Goal: Transaction & Acquisition: Obtain resource

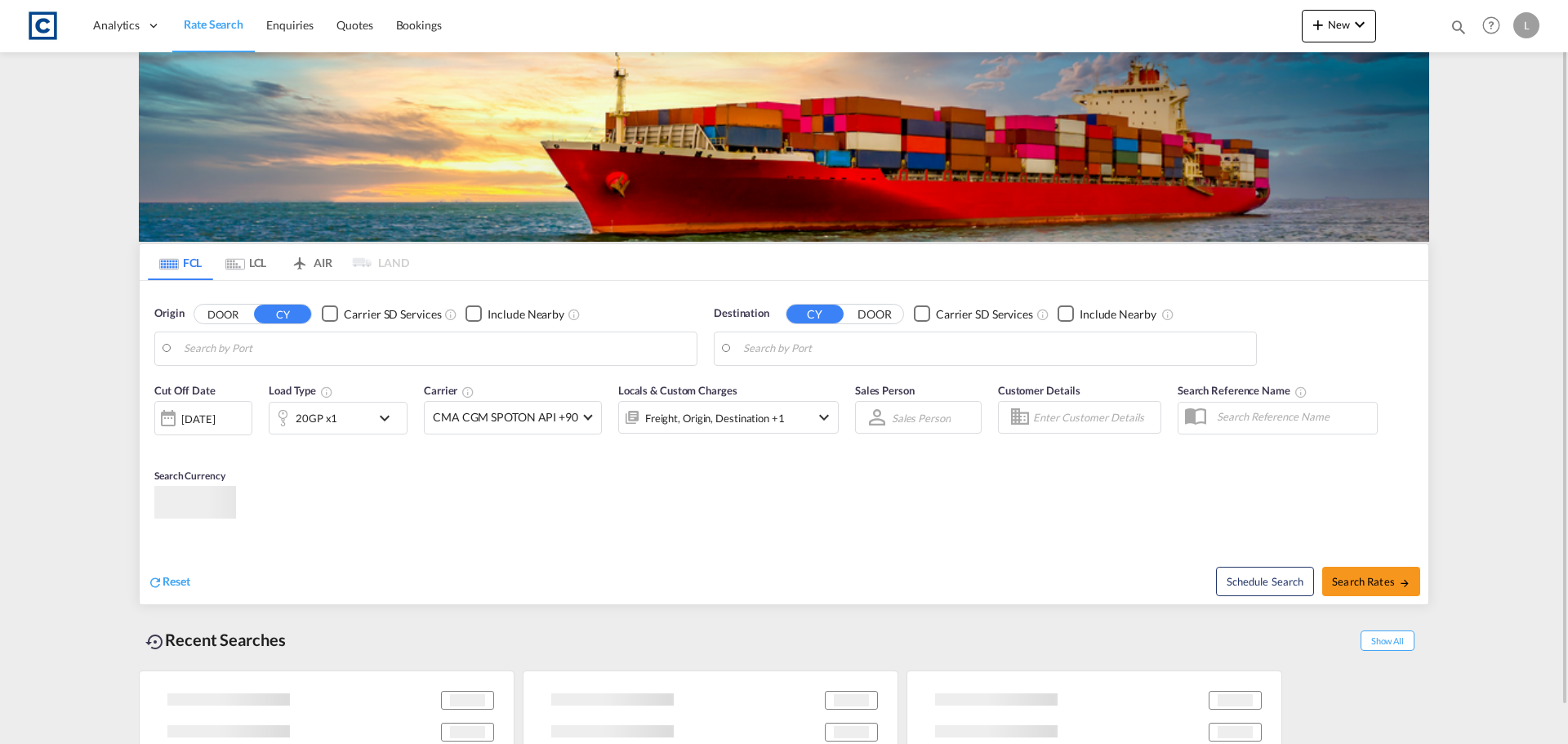
type input "GB-PR5, [GEOGRAPHIC_DATA]"
type input "[GEOGRAPHIC_DATA], [GEOGRAPHIC_DATA]"
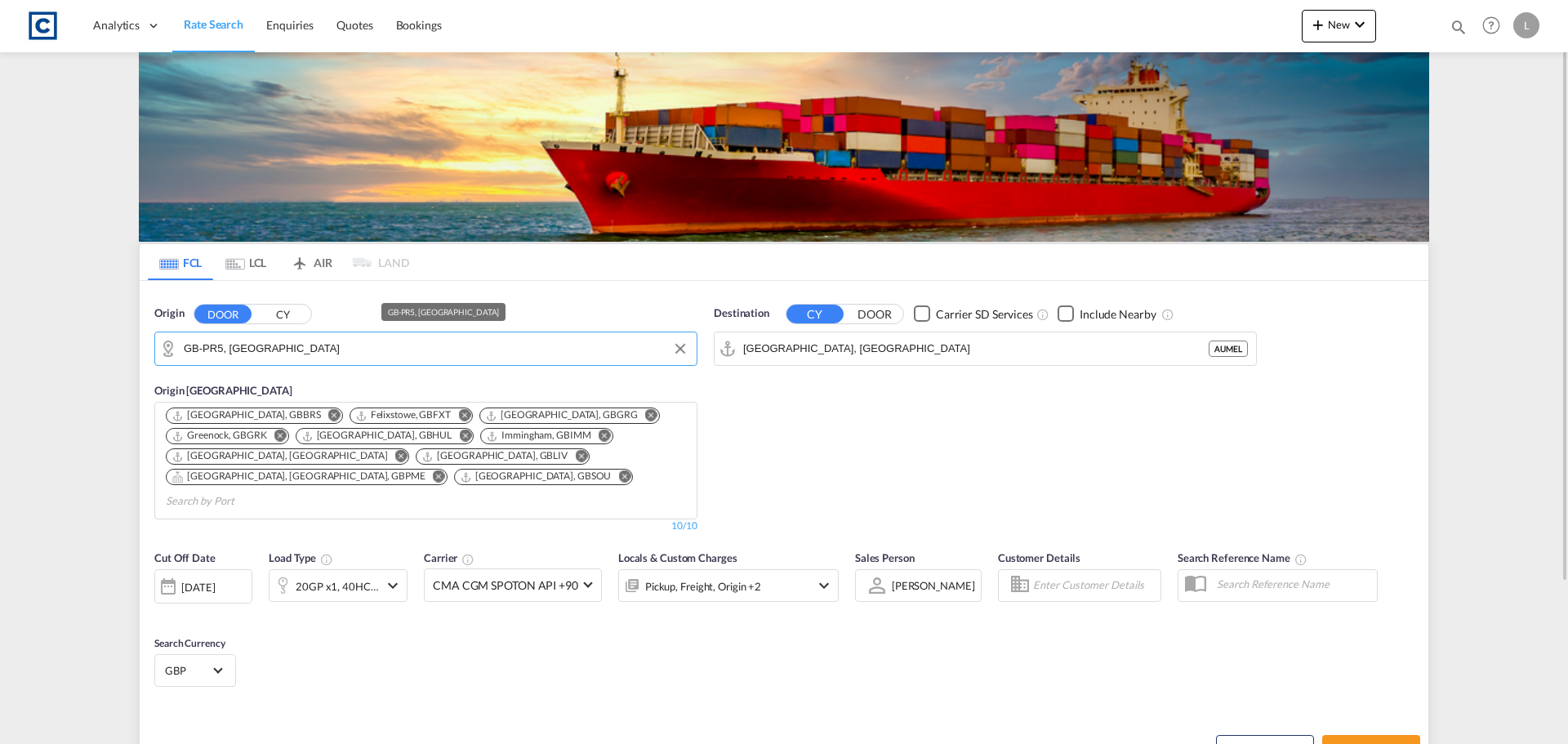
click at [501, 353] on input "GB-PR5, [GEOGRAPHIC_DATA]" at bounding box center [436, 349] width 505 height 25
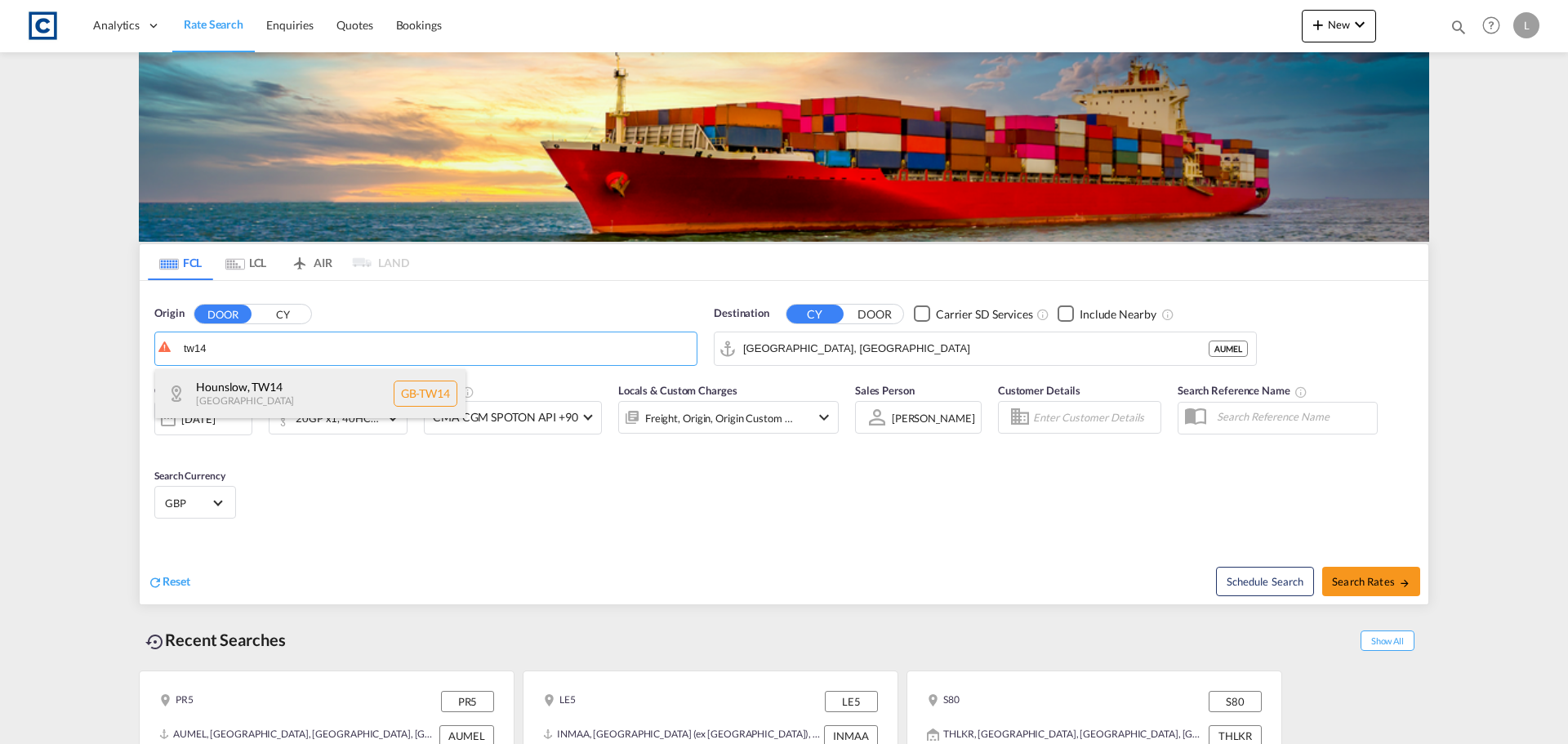
click at [334, 403] on div "Hounslow , TW14 [GEOGRAPHIC_DATA] [GEOGRAPHIC_DATA]-TW14" at bounding box center [311, 394] width 311 height 49
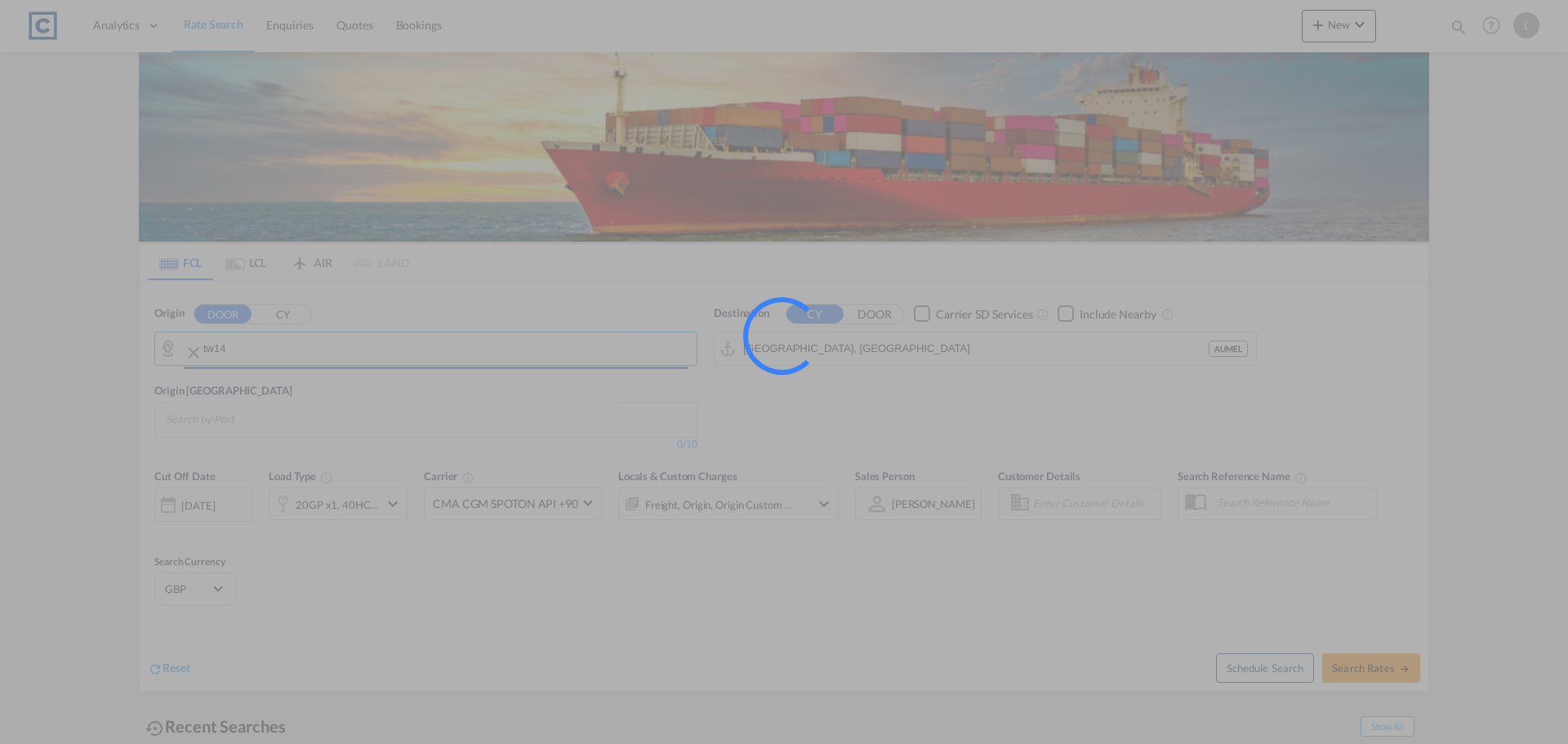
type input "GB-TW14, Hounslow"
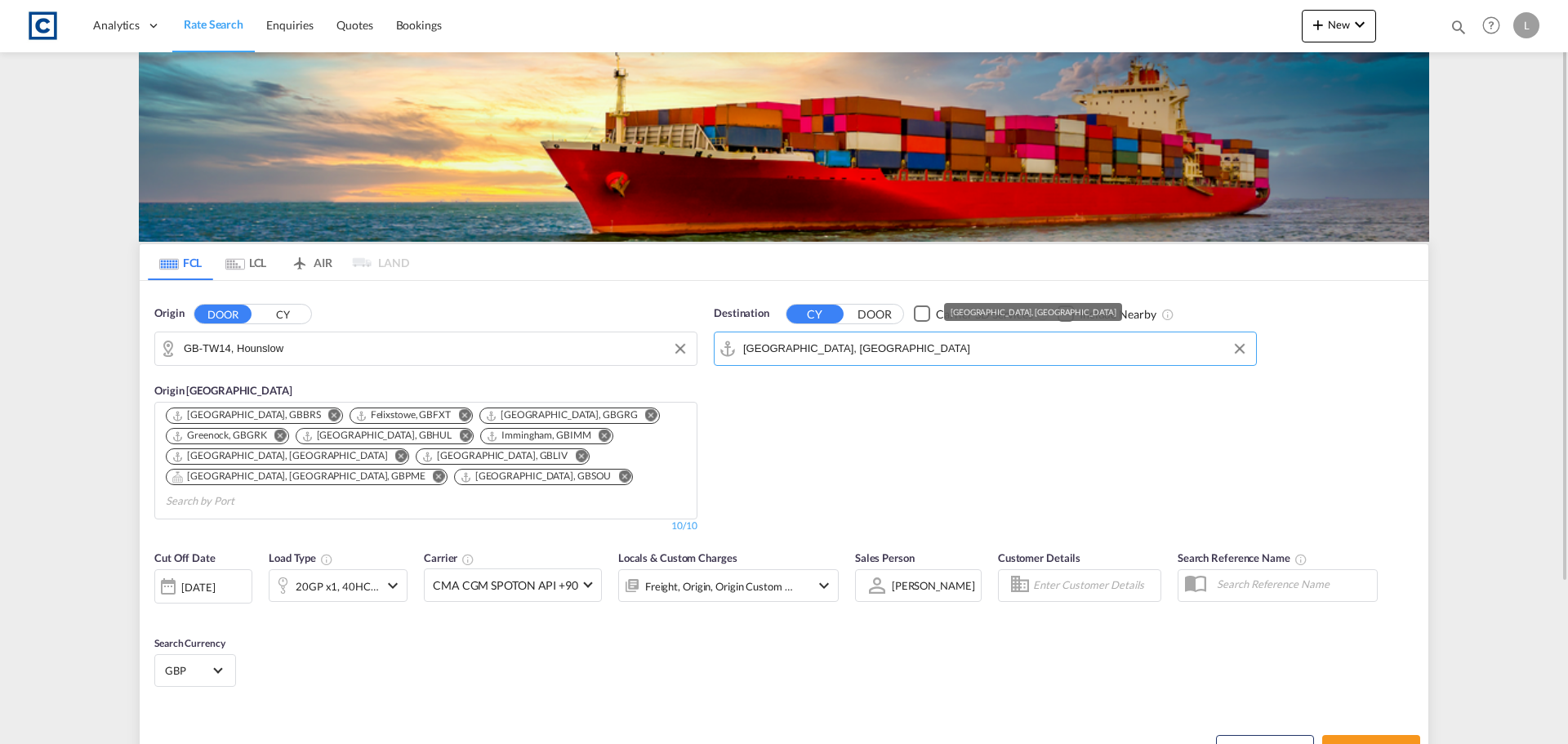
click at [795, 356] on input "[GEOGRAPHIC_DATA], [GEOGRAPHIC_DATA]" at bounding box center [995, 349] width 505 height 25
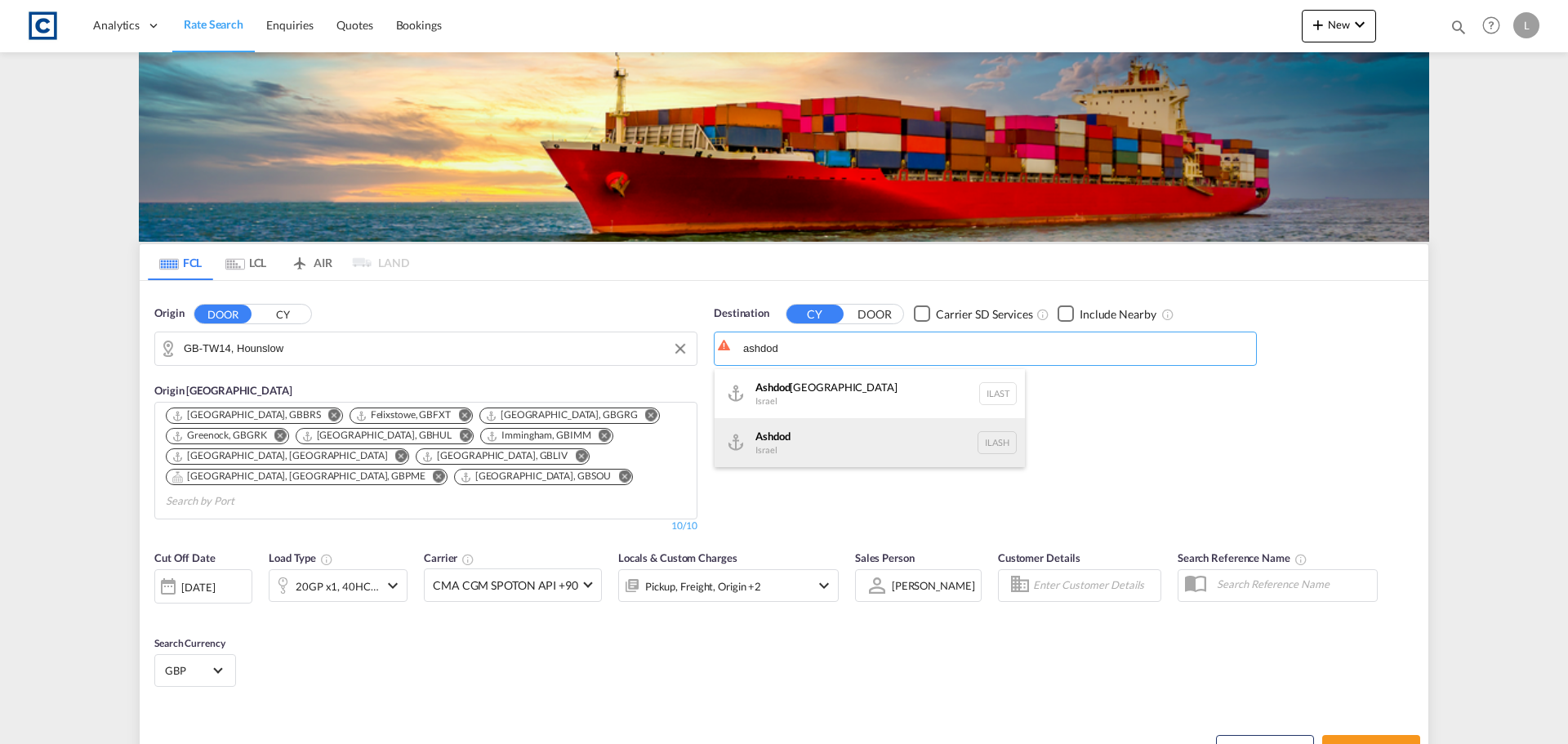
click at [797, 445] on div "Ashdod [GEOGRAPHIC_DATA] [GEOGRAPHIC_DATA]" at bounding box center [870, 443] width 311 height 49
type input "Ashdod, ILASH"
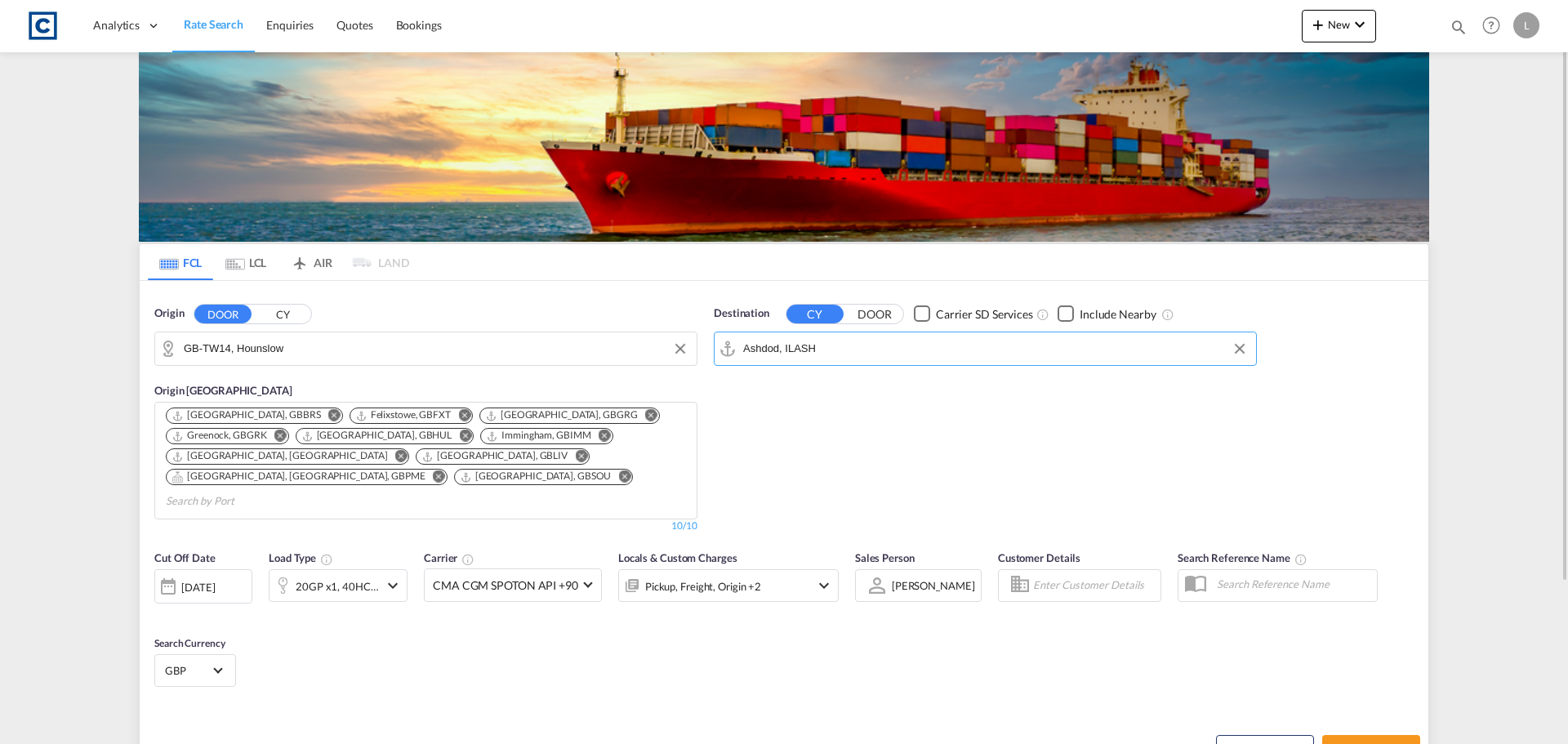
click at [373, 569] on div "20GP x1, 40HC x1" at bounding box center [324, 585] width 109 height 33
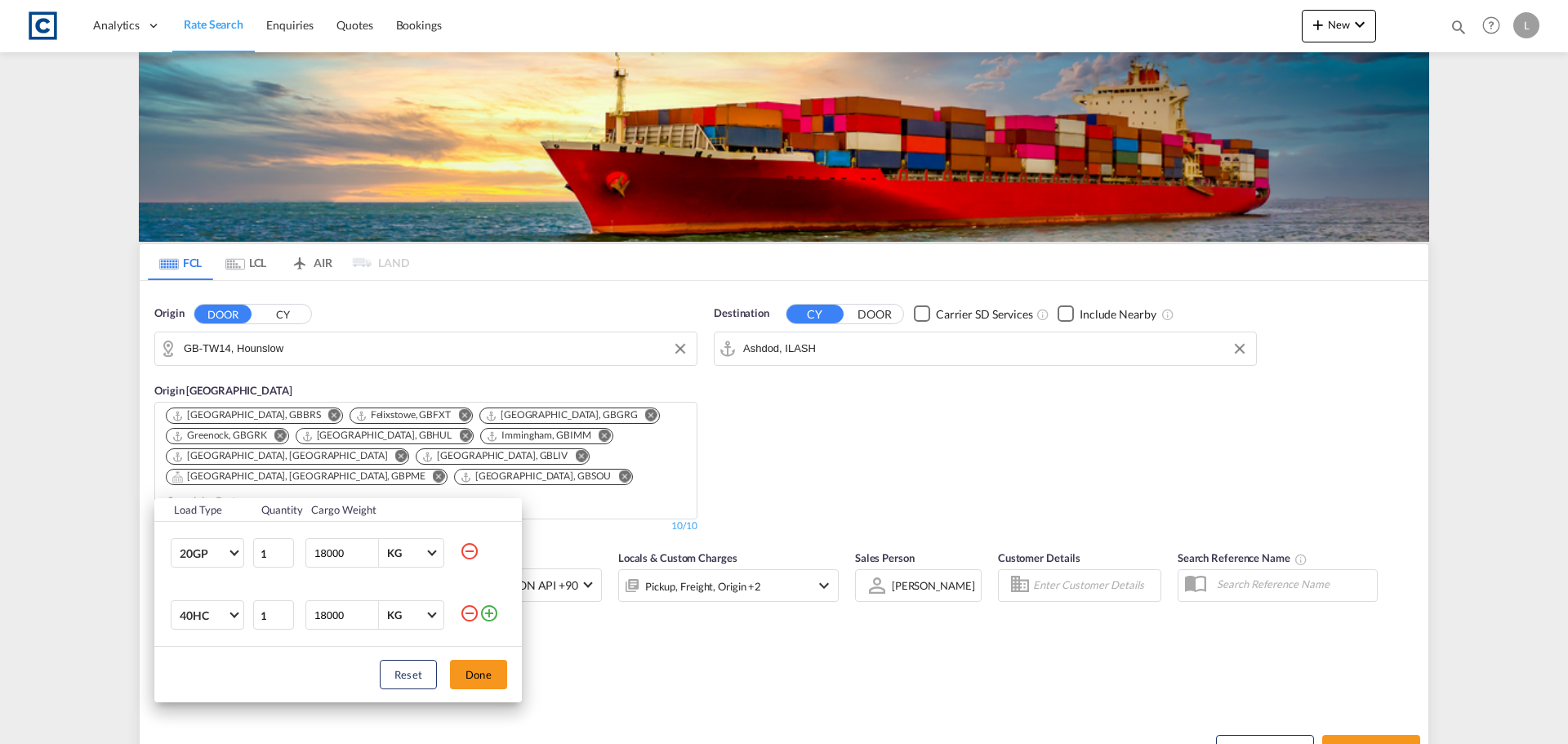
click at [471, 551] on md-icon "icon-minus-circle-outline" at bounding box center [469, 551] width 20 height 20
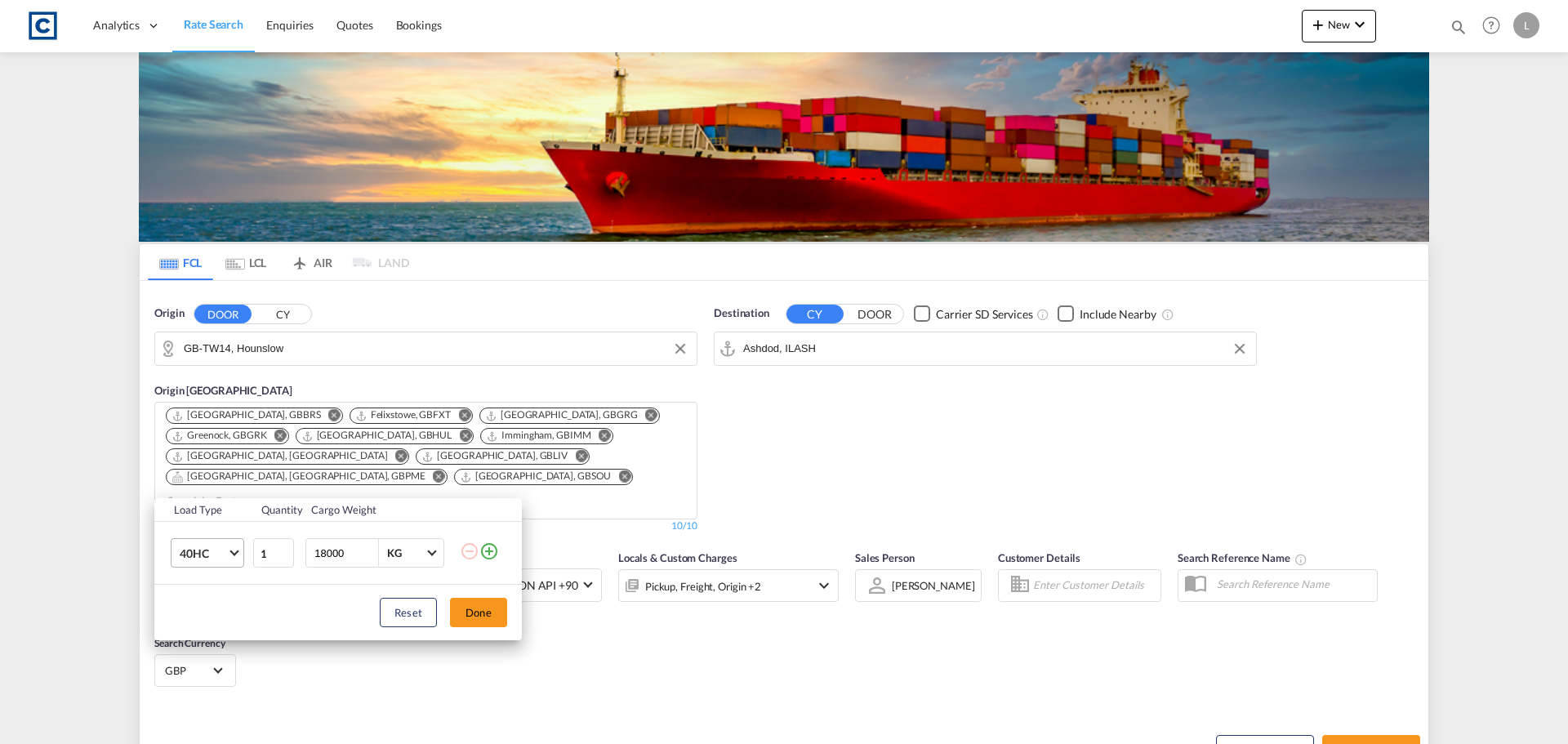
click at [207, 557] on span "40HC" at bounding box center [204, 553] width 48 height 16
click at [216, 513] on md-option "40GP" at bounding box center [221, 514] width 111 height 39
click at [484, 605] on button "Done" at bounding box center [478, 613] width 57 height 30
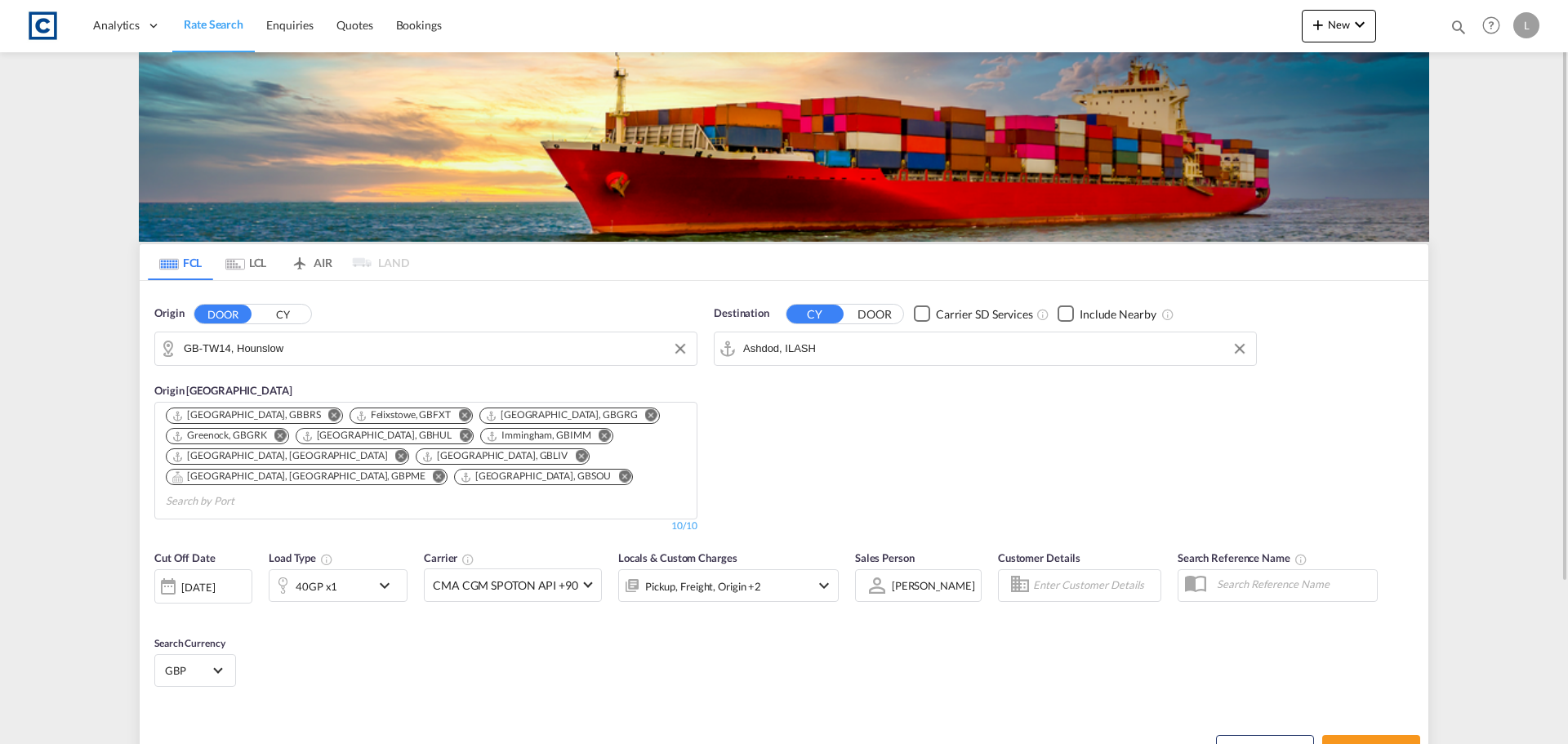
click at [769, 569] on div "Pickup, Freight, Origin +2" at bounding box center [707, 585] width 175 height 33
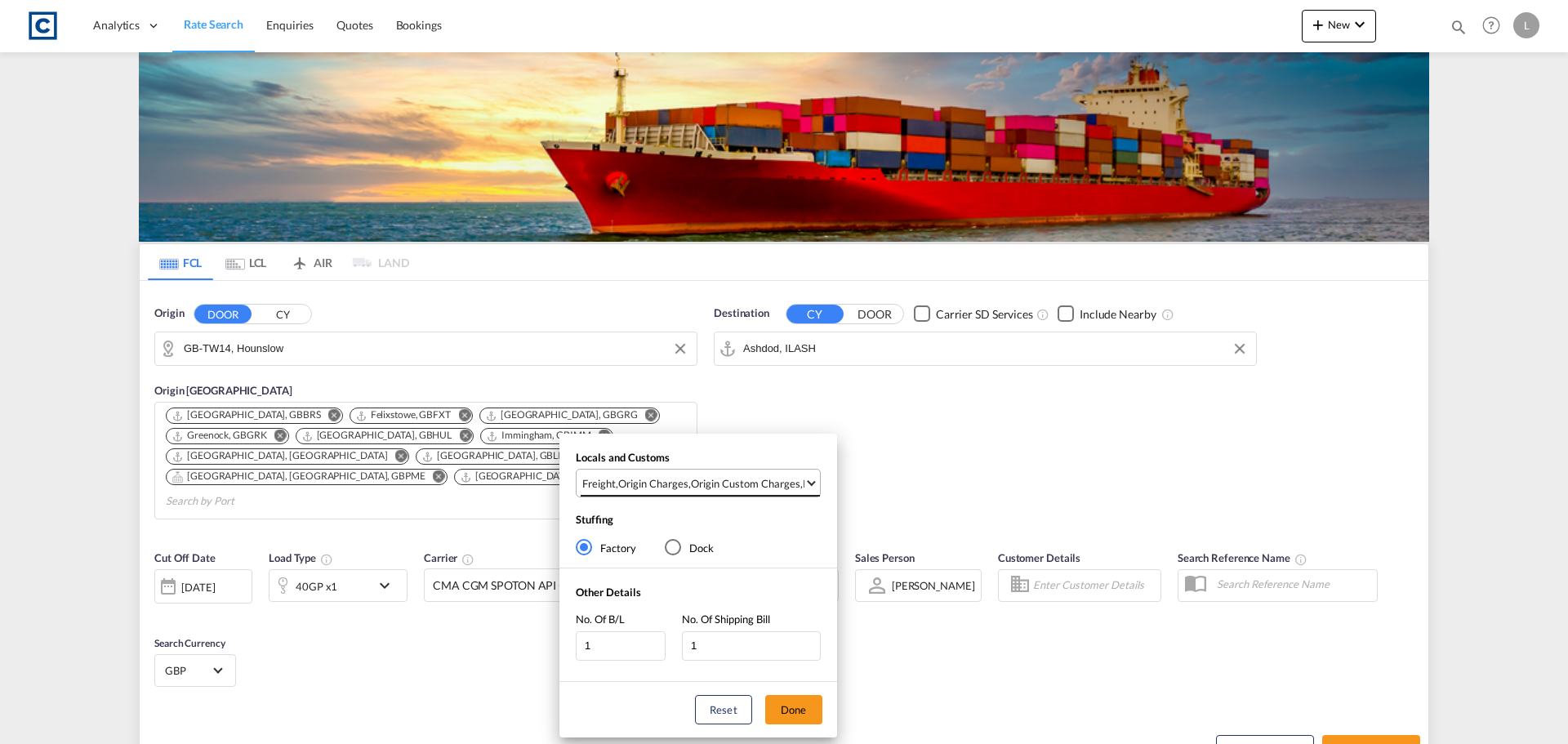
click at [799, 484] on span "Freight , Origin Charges , Origin Custom Charges , Pickup Charges" at bounding box center [693, 483] width 222 height 14
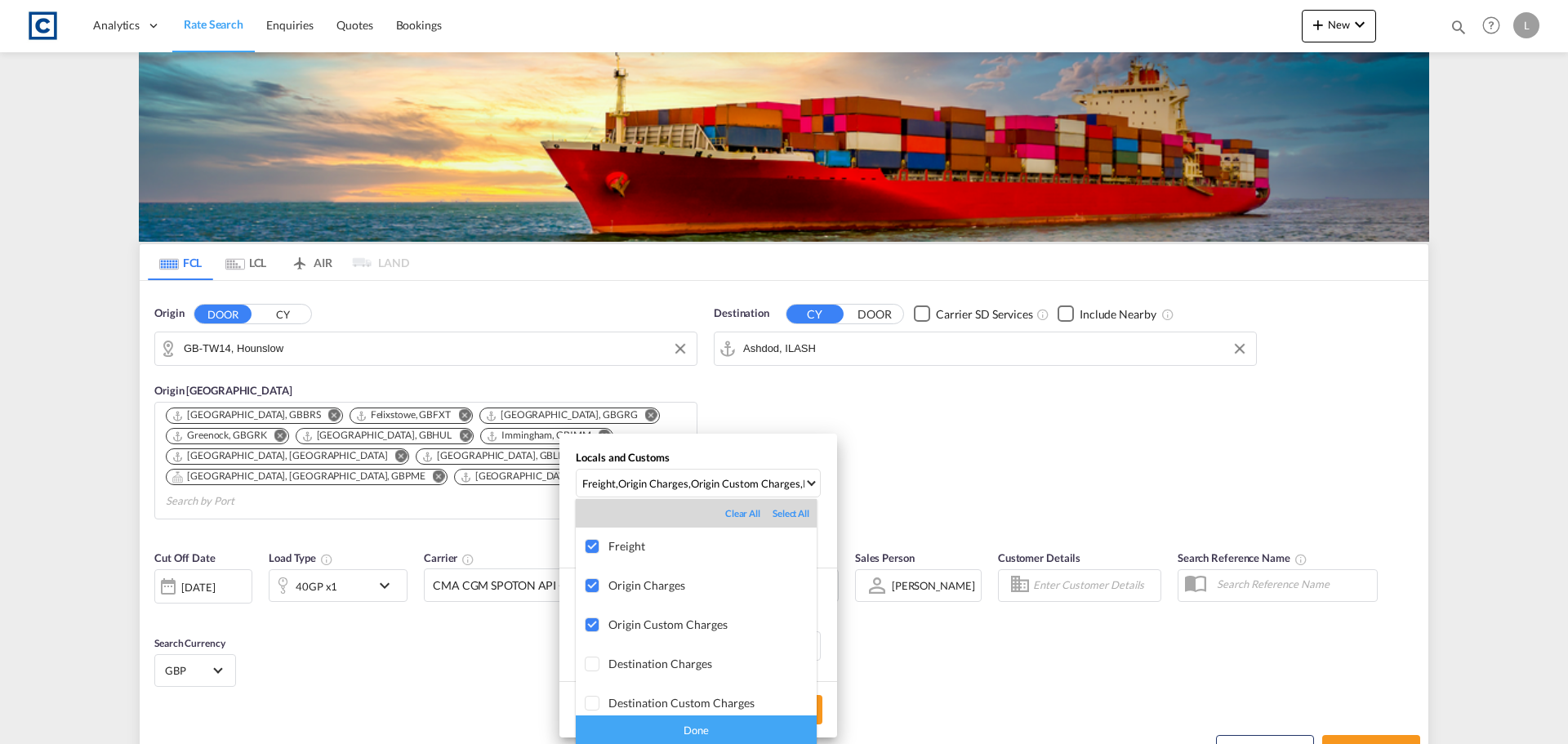
click at [732, 733] on div "Done" at bounding box center [697, 730] width 241 height 29
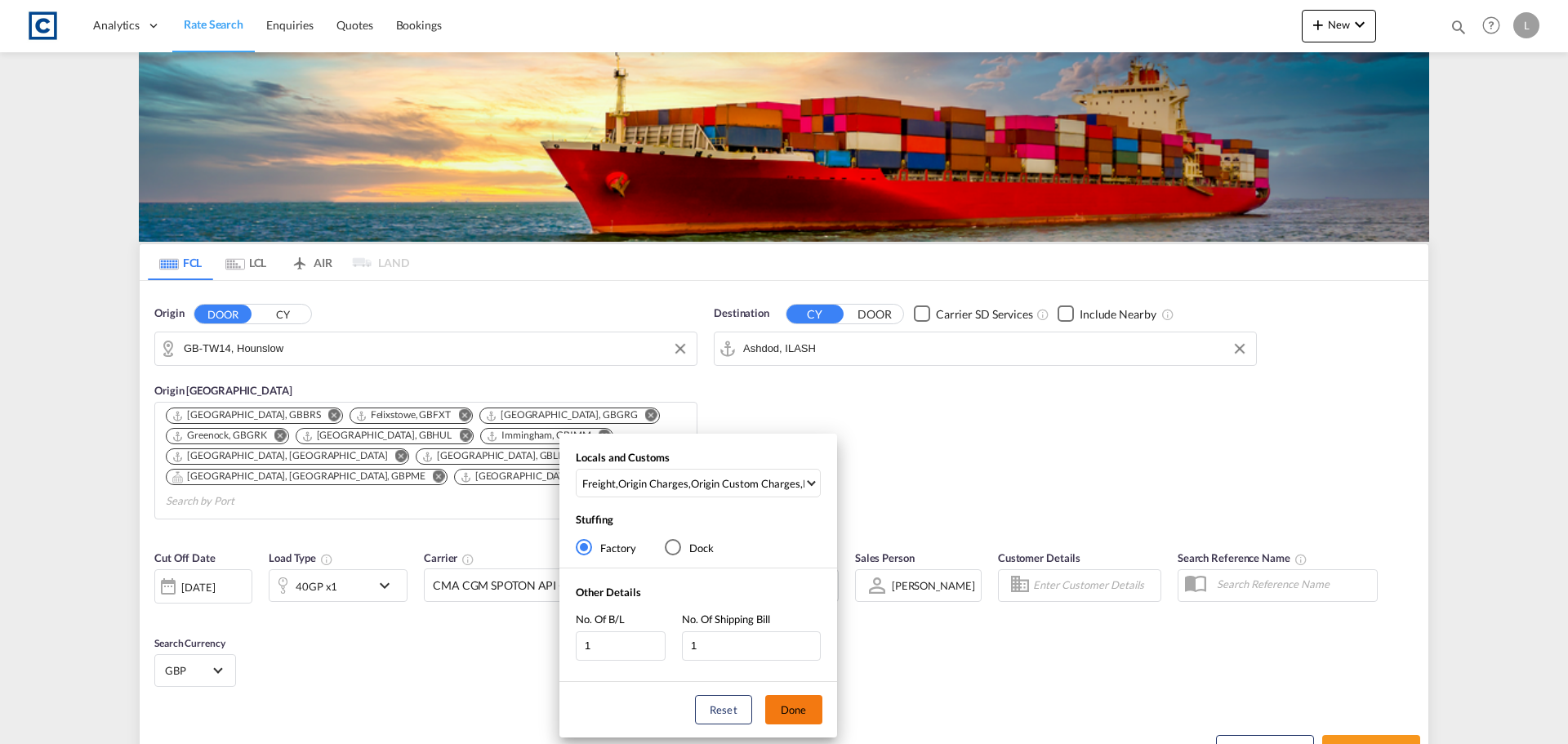
click at [773, 706] on button "Done" at bounding box center [793, 709] width 57 height 30
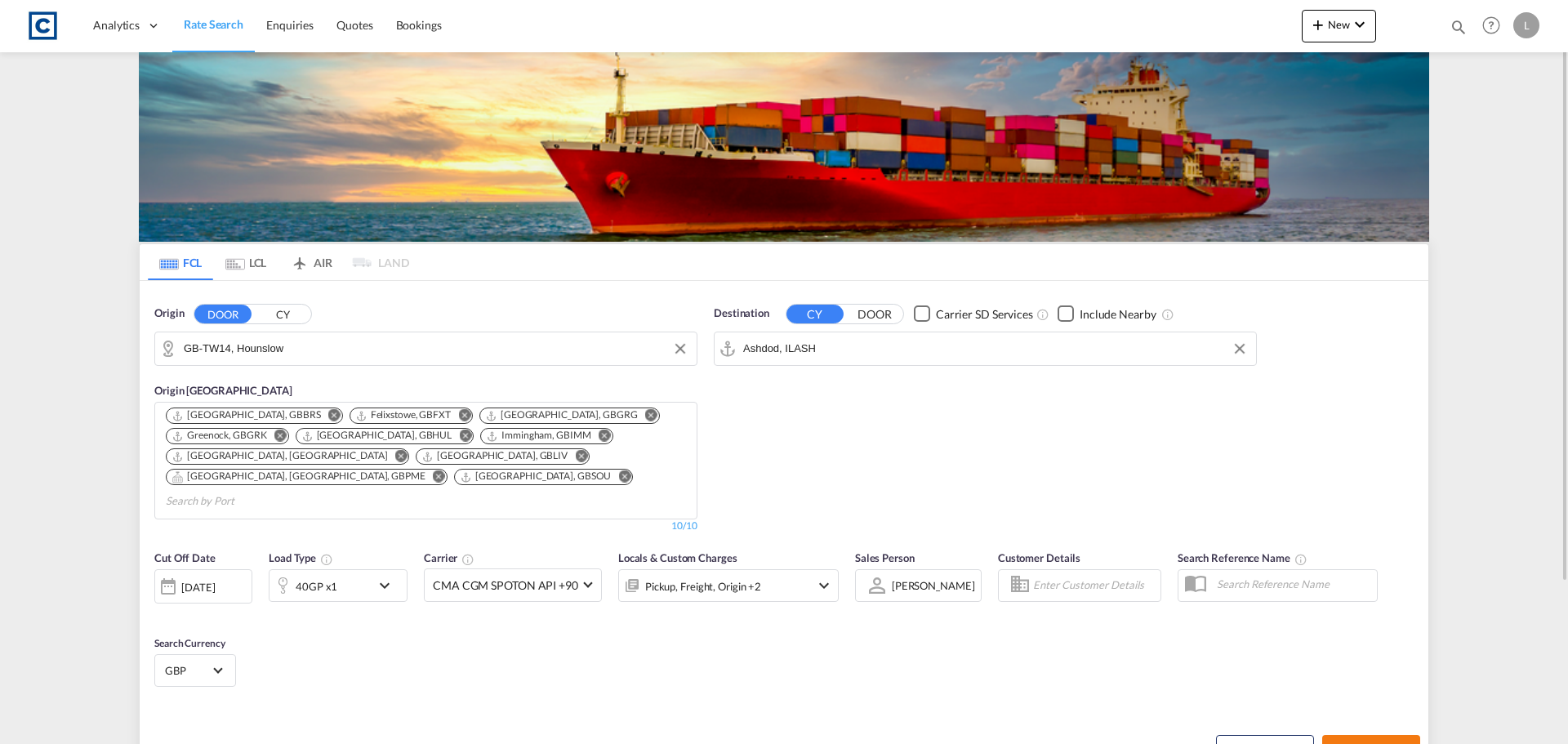
click at [1364, 735] on button "Search Rates" at bounding box center [1371, 749] width 98 height 30
type input "TW14 to ILASH / [DATE]"
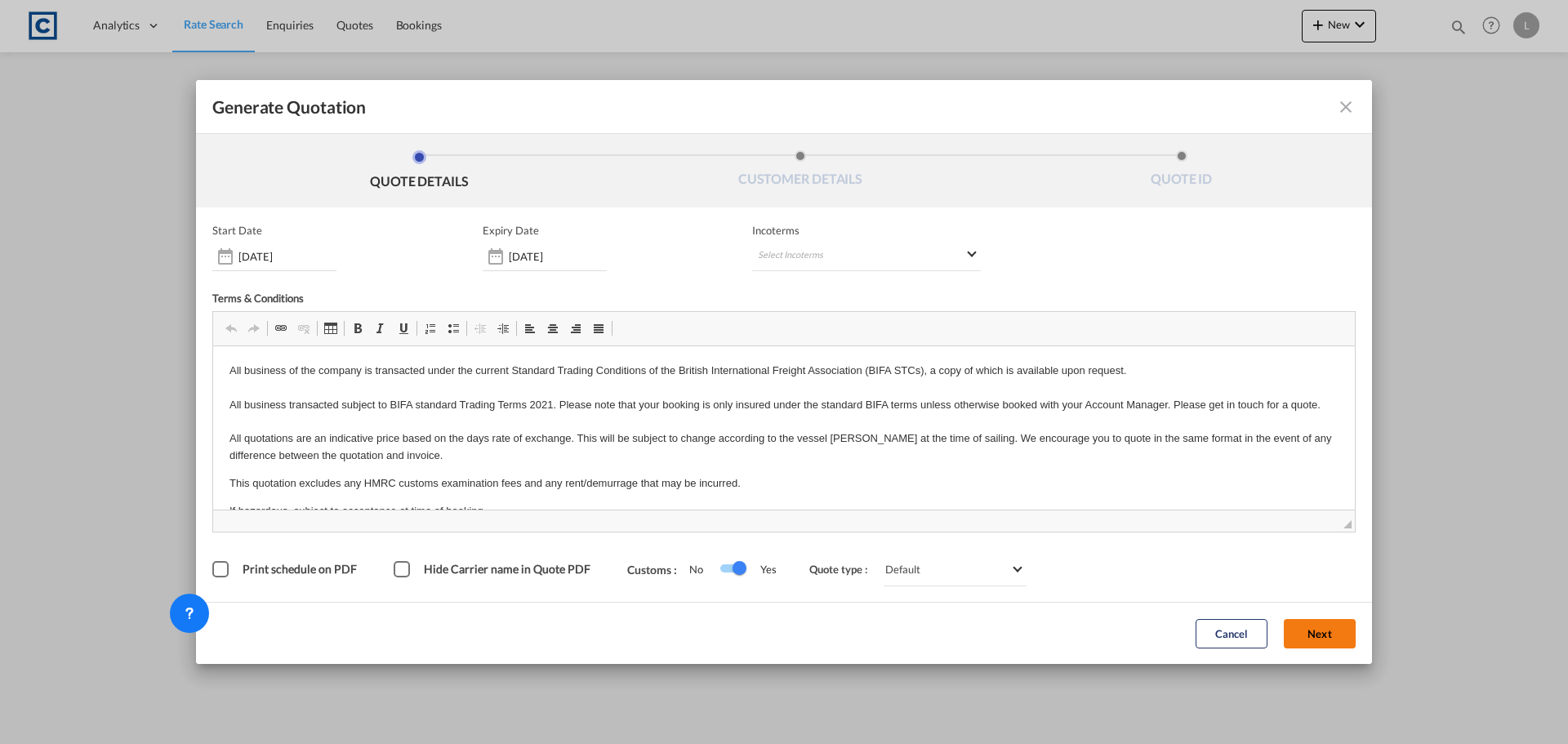
click at [1316, 636] on button "Next" at bounding box center [1319, 634] width 72 height 30
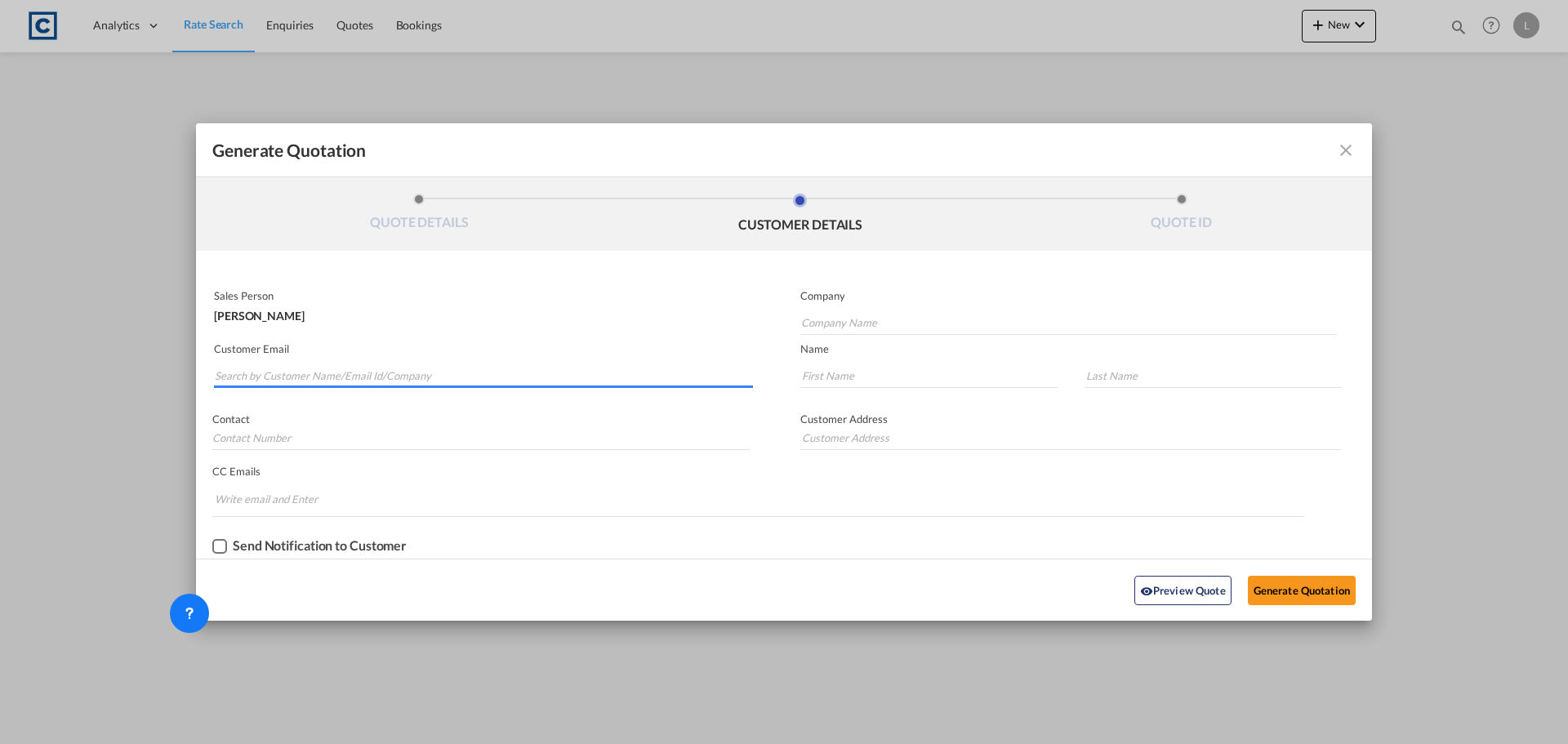
click at [501, 378] on input "Search by Customer Name/Email Id/Company" at bounding box center [484, 375] width 538 height 25
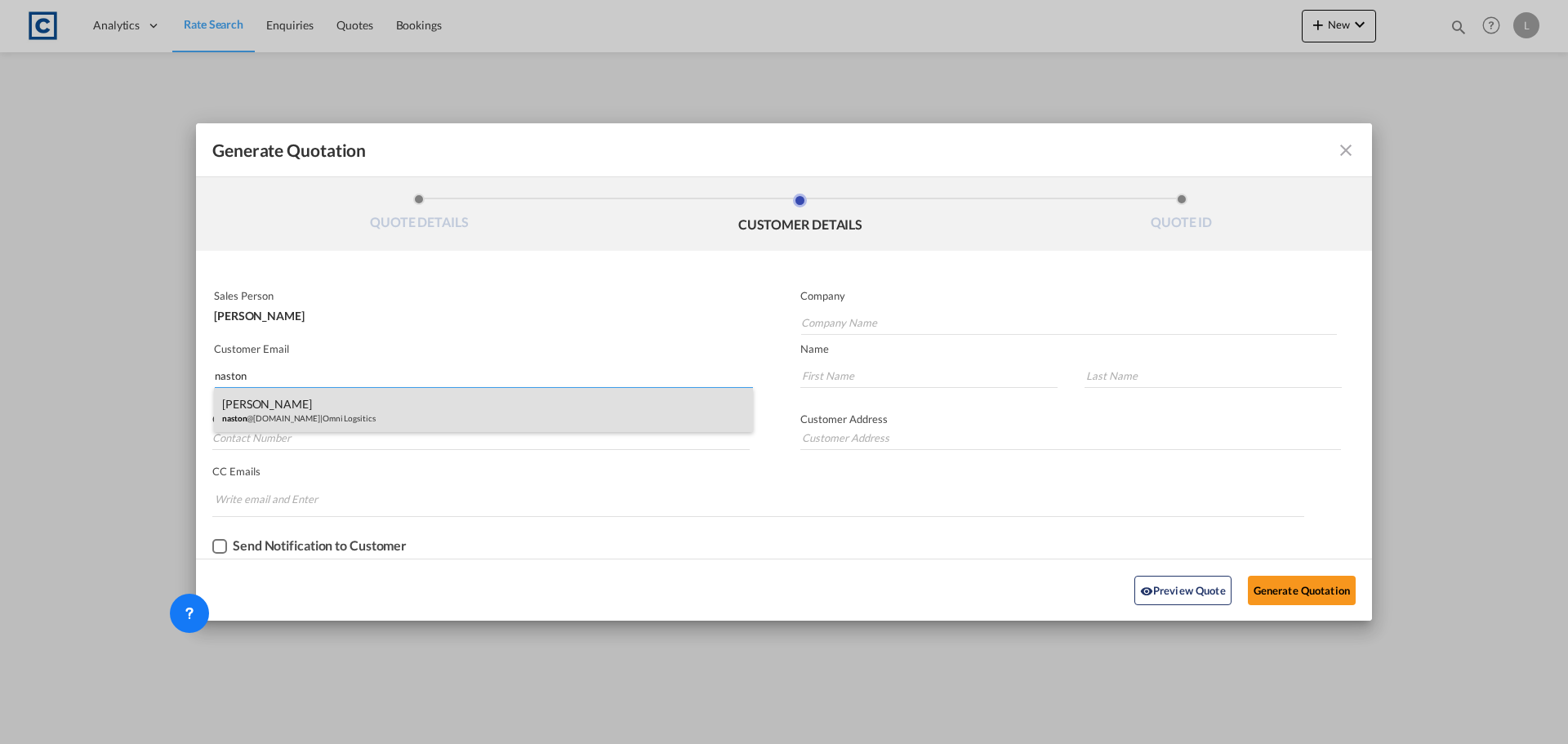
type input "naston"
click at [357, 425] on div "[PERSON_NAME] naston @[DOMAIN_NAME] | Omni Logsitics" at bounding box center [483, 410] width 539 height 44
type input "Omni Logsitics"
type input "[EMAIL_ADDRESS][DOMAIN_NAME]"
type input "[PERSON_NAME]"
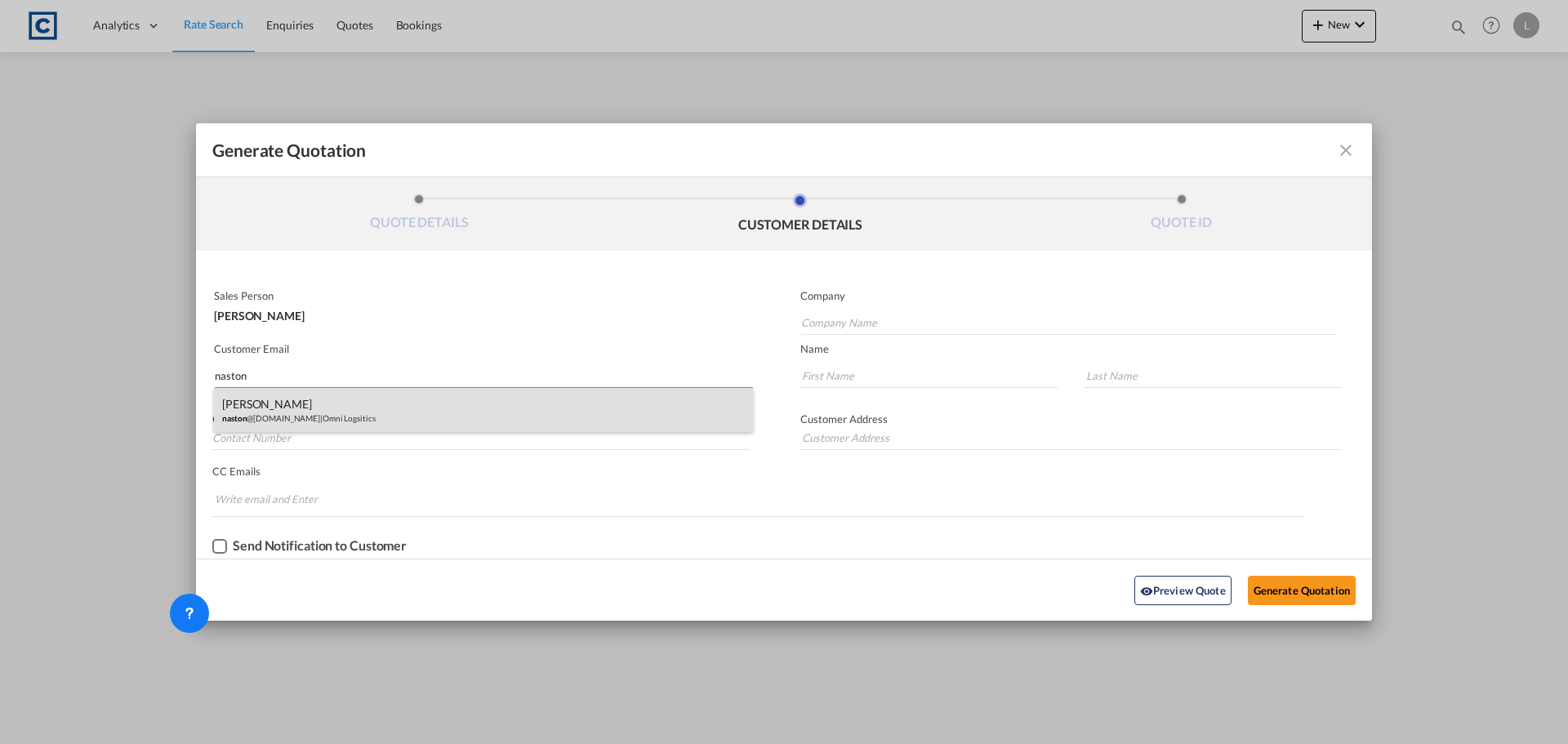
type input "Aston"
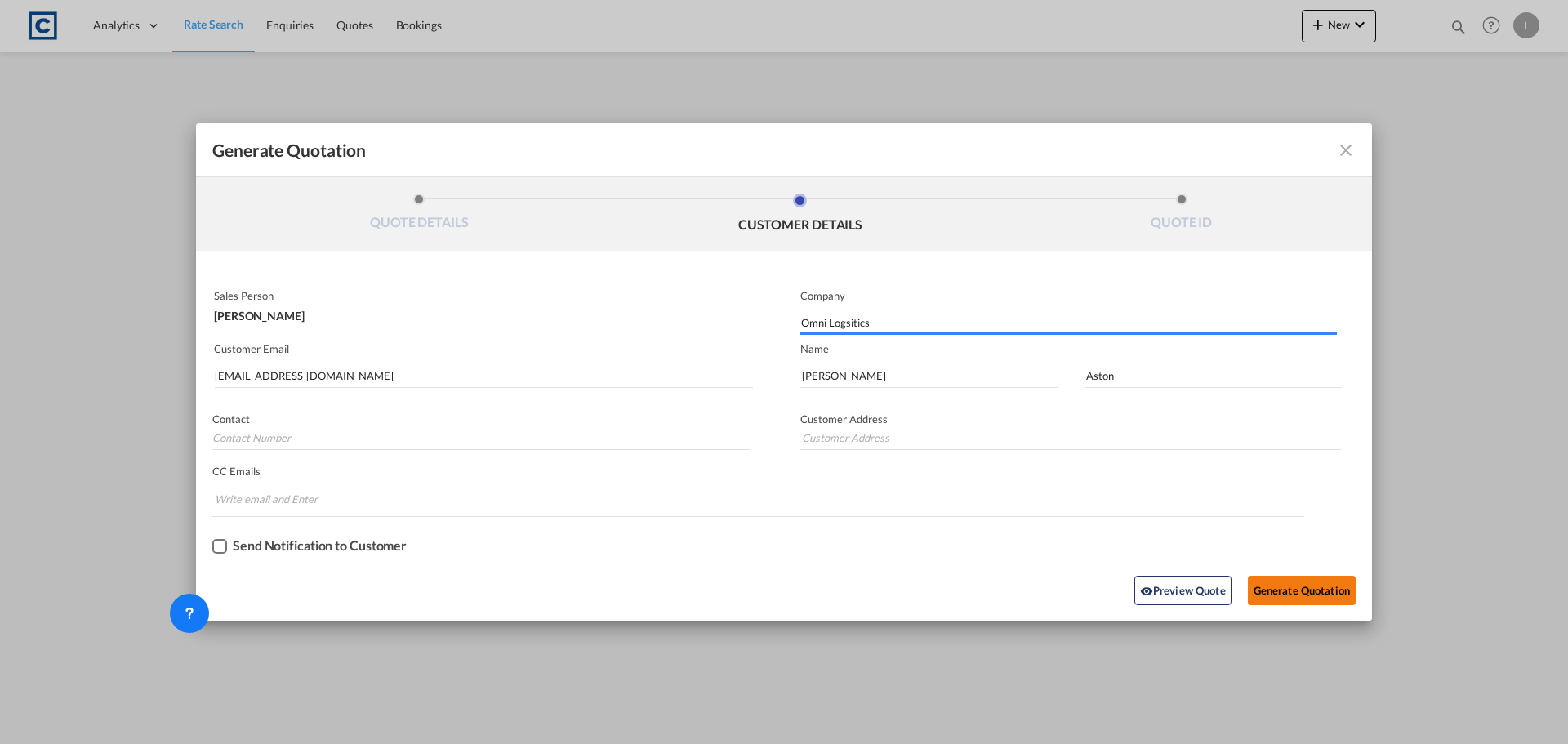
click at [1292, 596] on button "Generate Quotation" at bounding box center [1302, 590] width 108 height 30
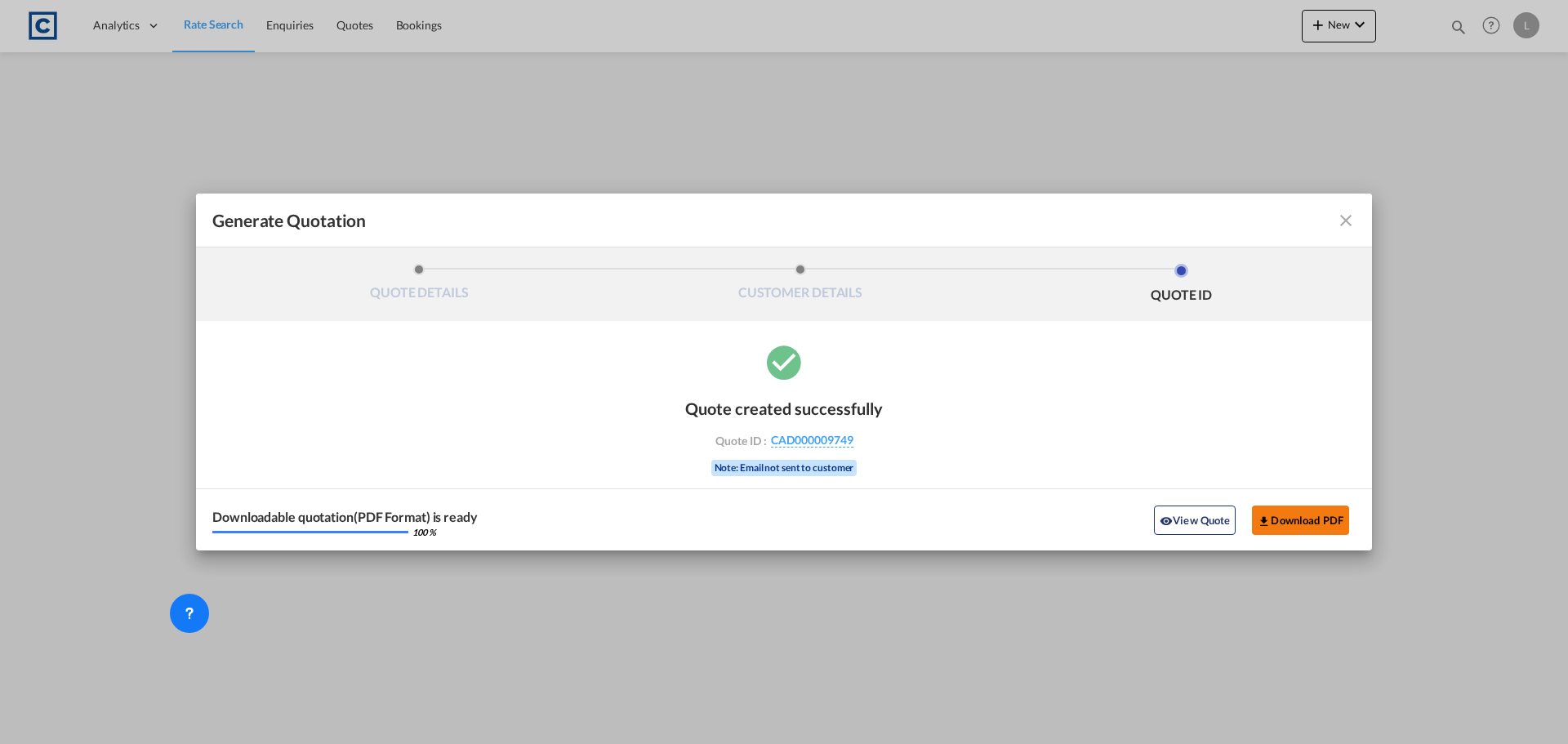
click at [1319, 532] on button "Download PDF" at bounding box center [1301, 520] width 98 height 30
click at [1353, 224] on md-icon "icon-close fg-AAA8AD cursor m-0" at bounding box center [1346, 220] width 20 height 20
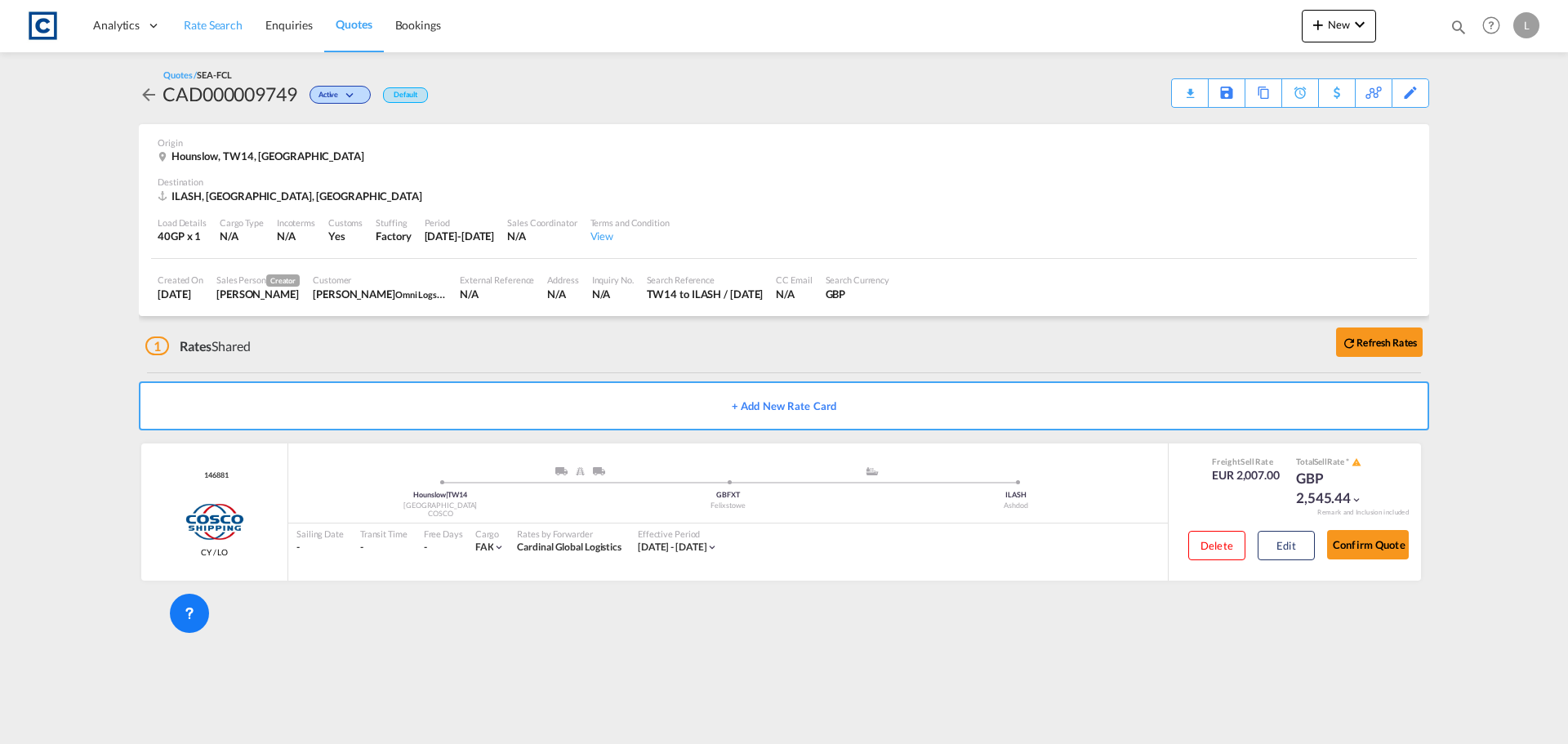
click at [219, 16] on link "Rate Search" at bounding box center [213, 25] width 81 height 53
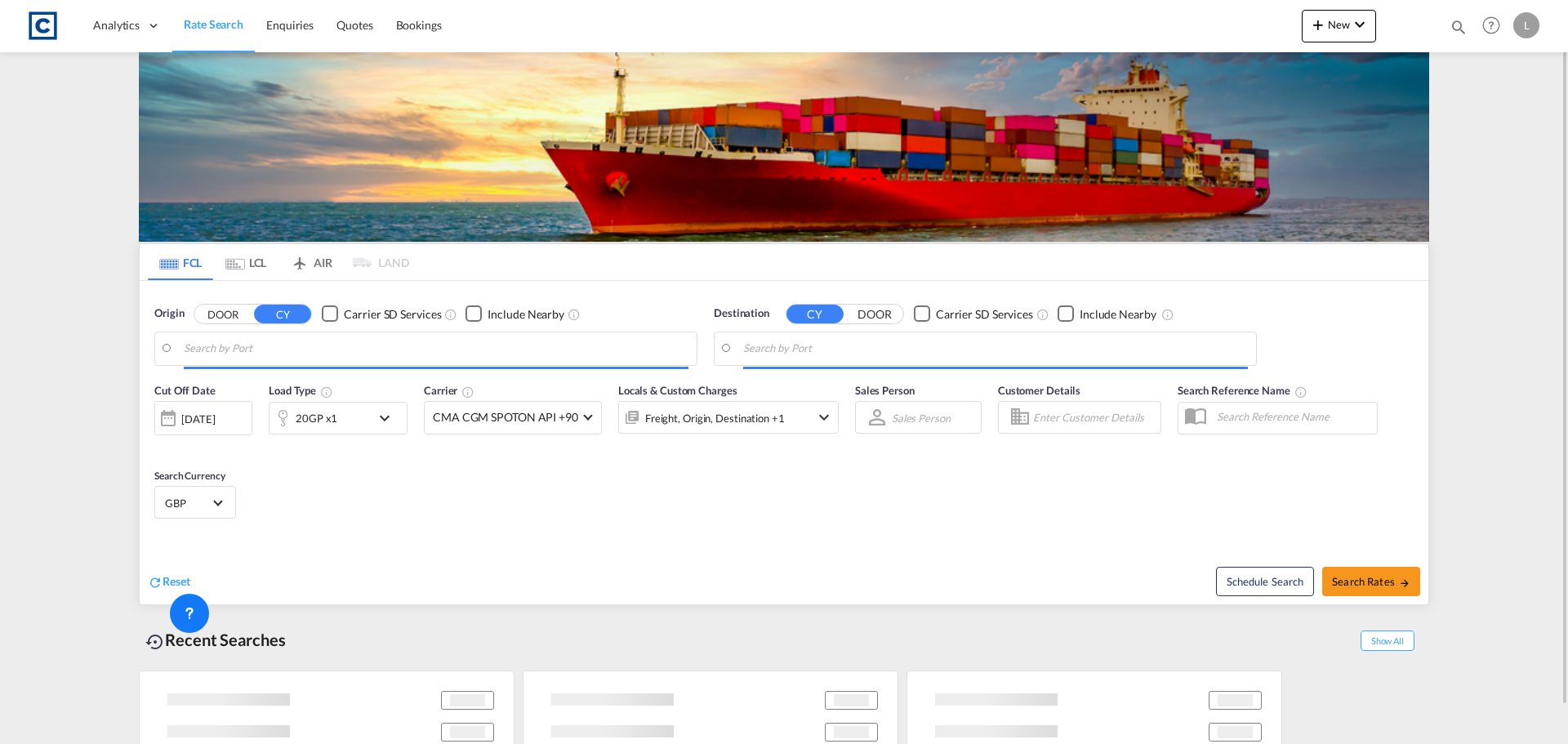
type input "GB-TW14, Hounslow"
type input "Ashdod, ILASH"
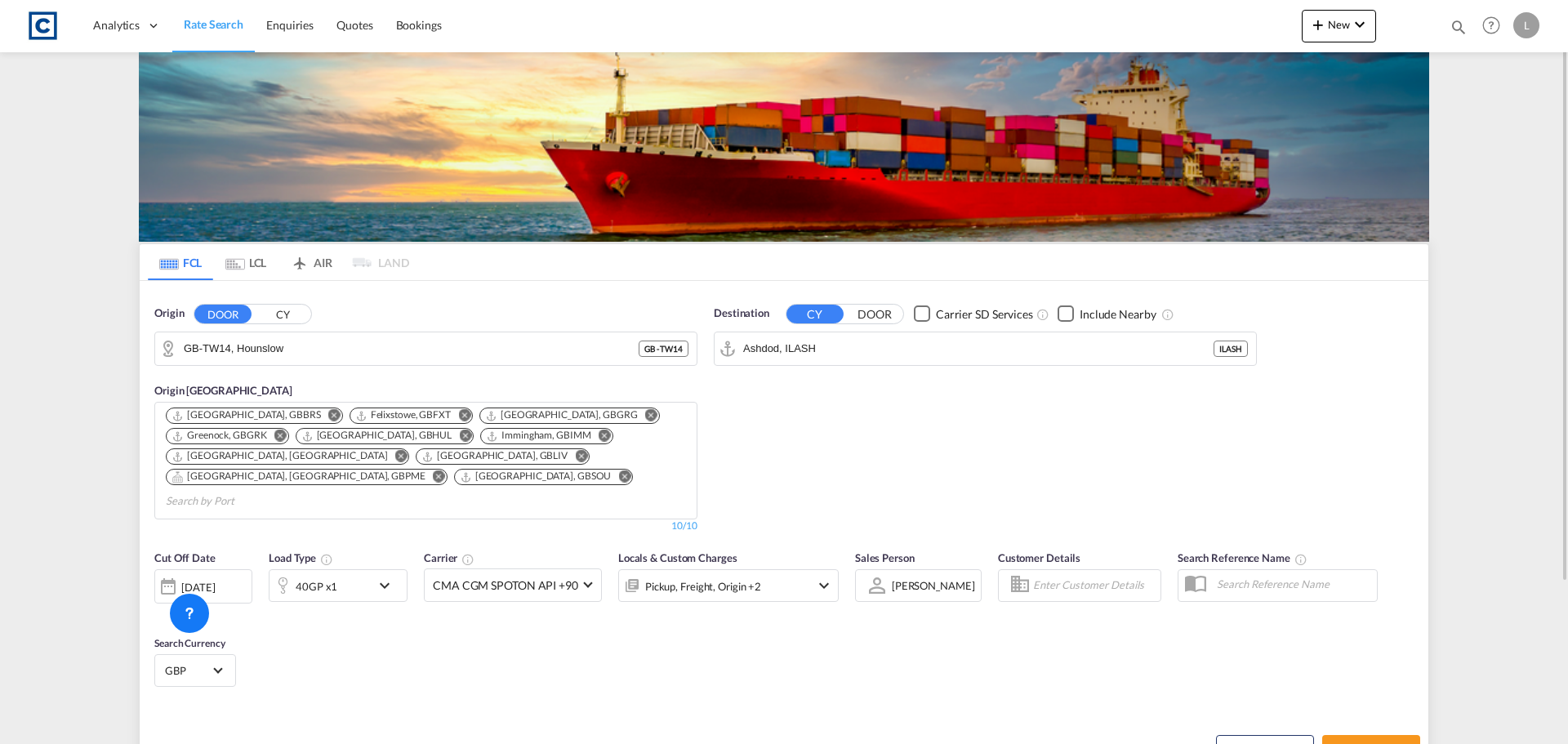
click at [227, 350] on input "GB-TW14, Hounslow" at bounding box center [412, 349] width 455 height 25
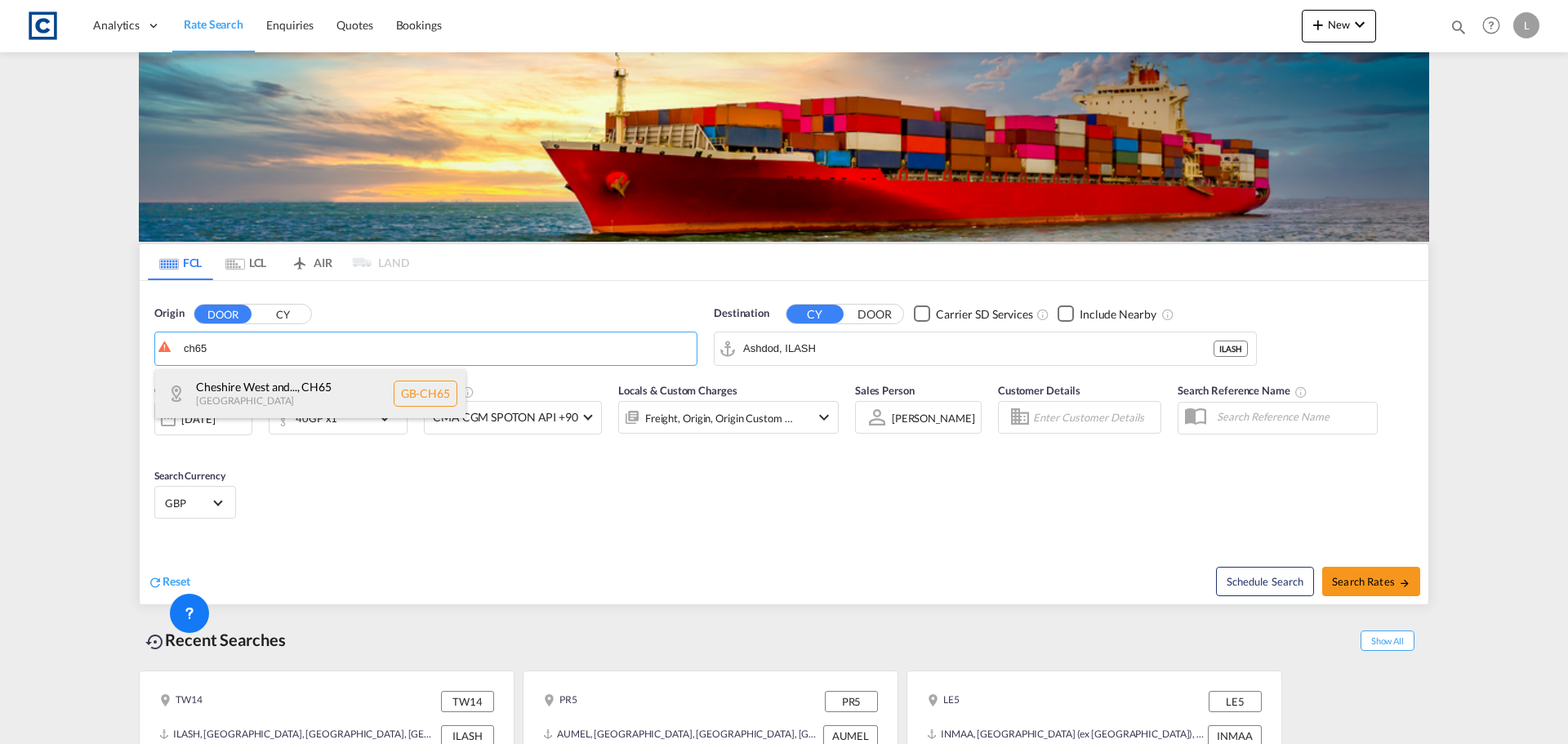
click at [288, 382] on div "Cheshire West and... , CH65 [GEOGRAPHIC_DATA] [GEOGRAPHIC_DATA]-CH65" at bounding box center [311, 394] width 311 height 49
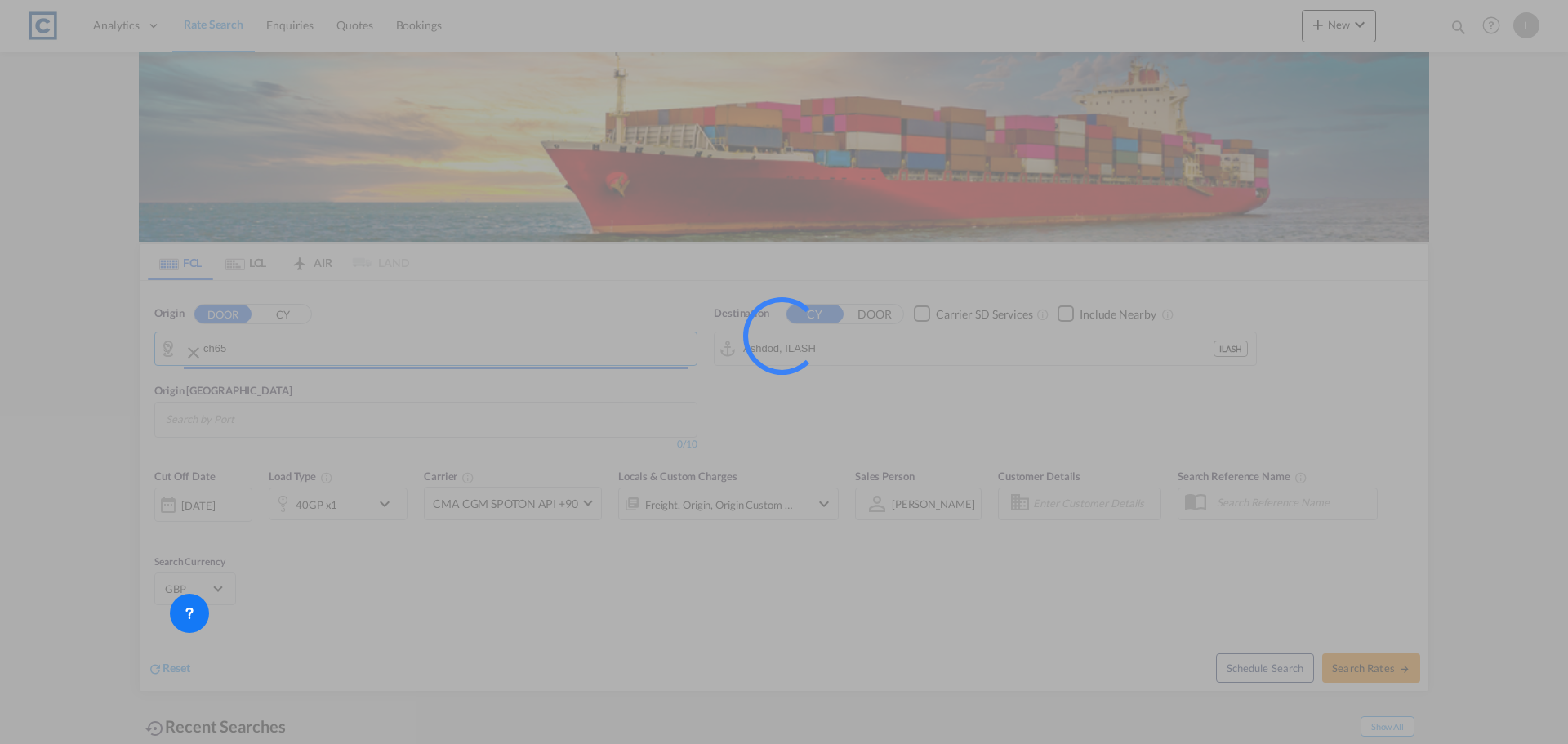
type input "GB-CH65, [GEOGRAPHIC_DATA][PERSON_NAME]"
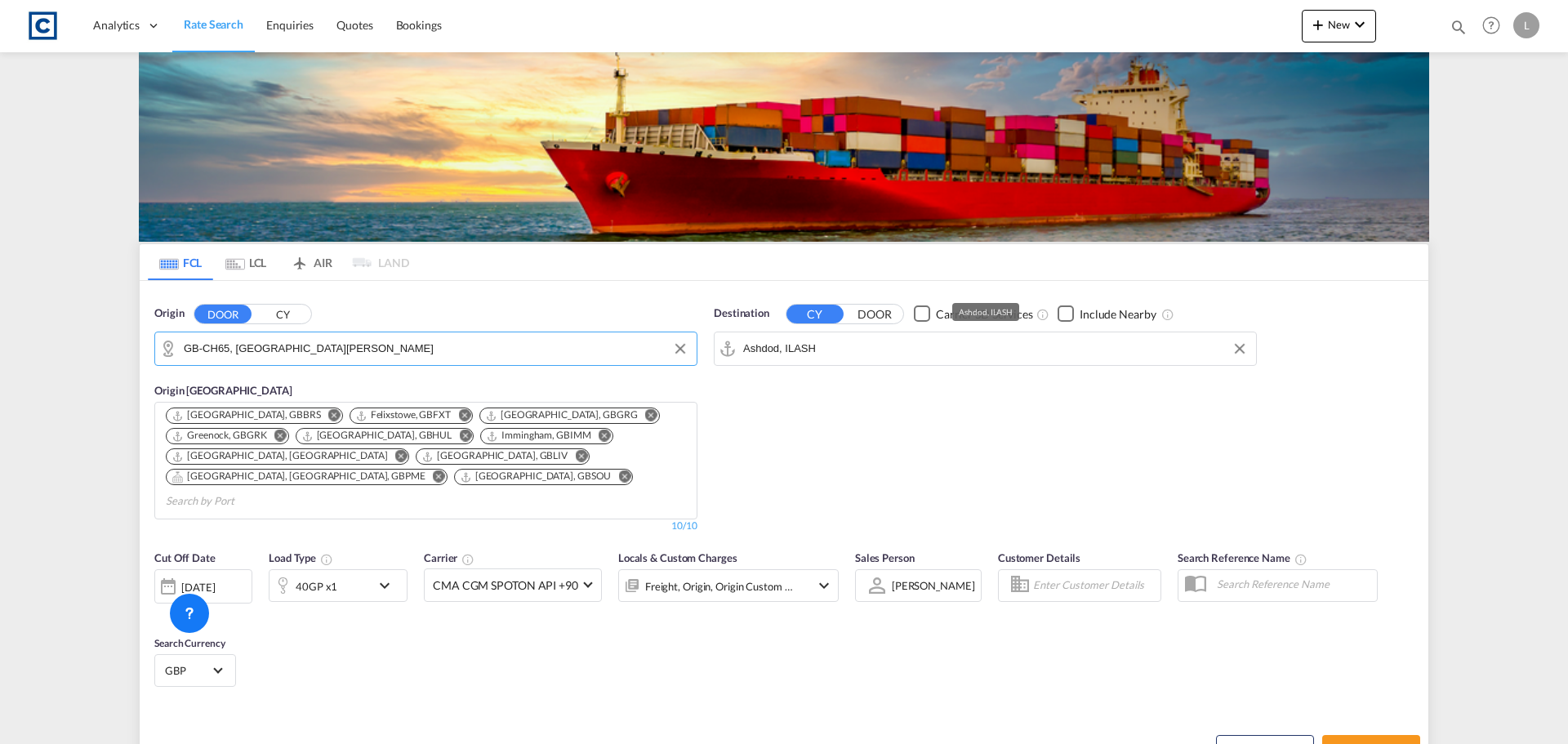
click at [862, 346] on input "Ashdod, ILASH" at bounding box center [995, 349] width 505 height 25
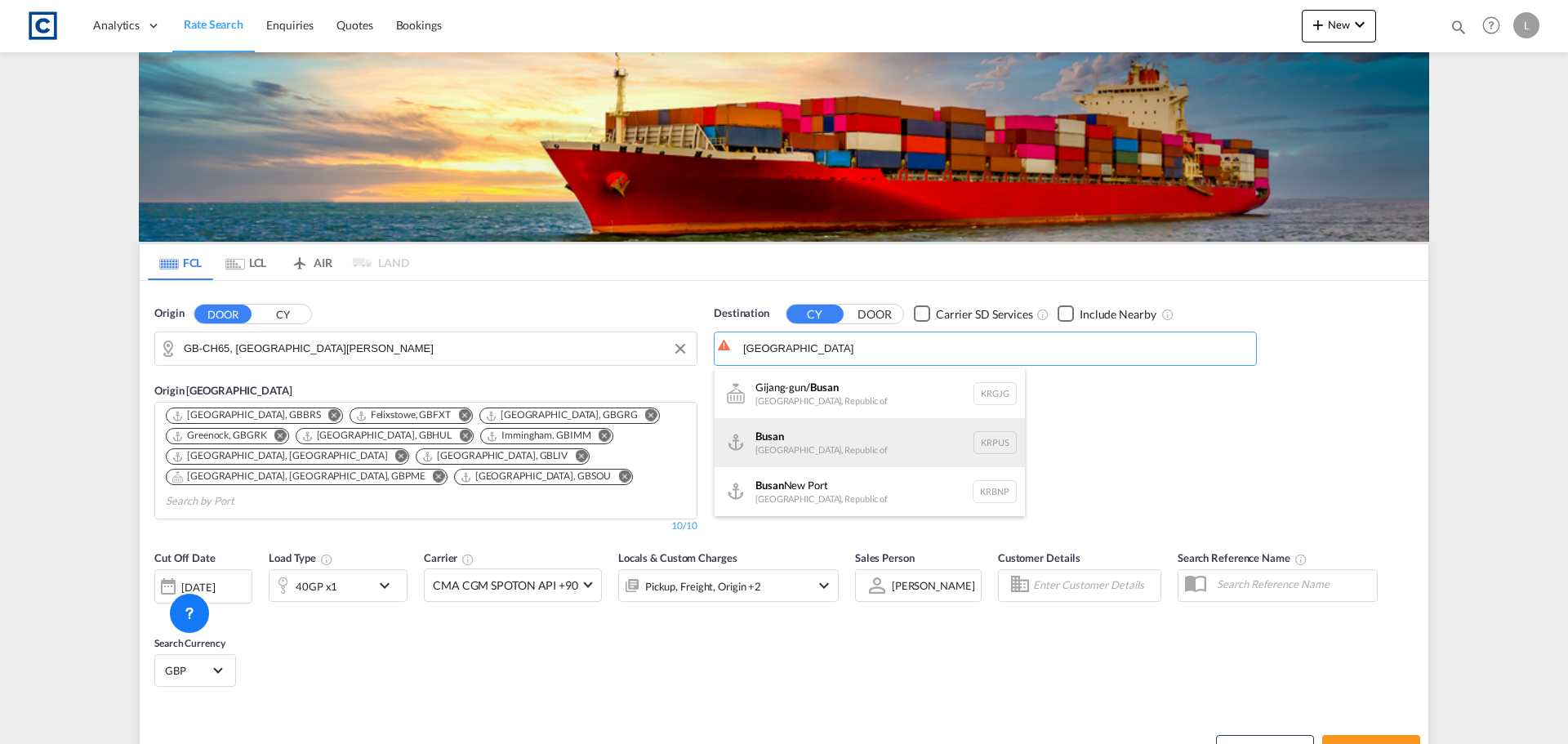
click at [810, 445] on div "Busan Korea, Republic of KRPUS" at bounding box center [870, 443] width 311 height 49
type input "Busan, KRPUS"
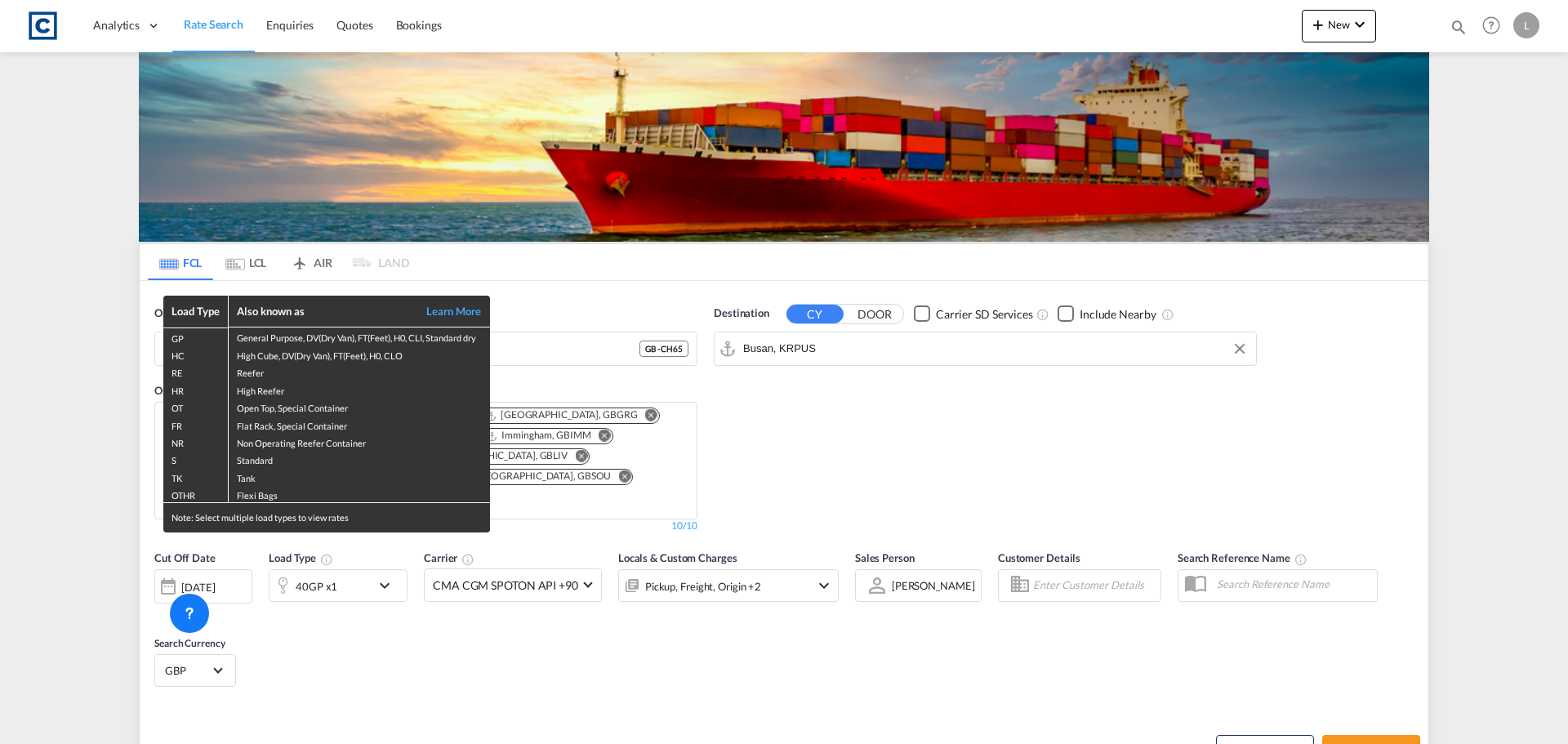
click at [351, 562] on div "Load Type Also known as Learn More GP General Purpose, DV(Dry Van), FT(Feet), H…" at bounding box center [784, 372] width 1568 height 744
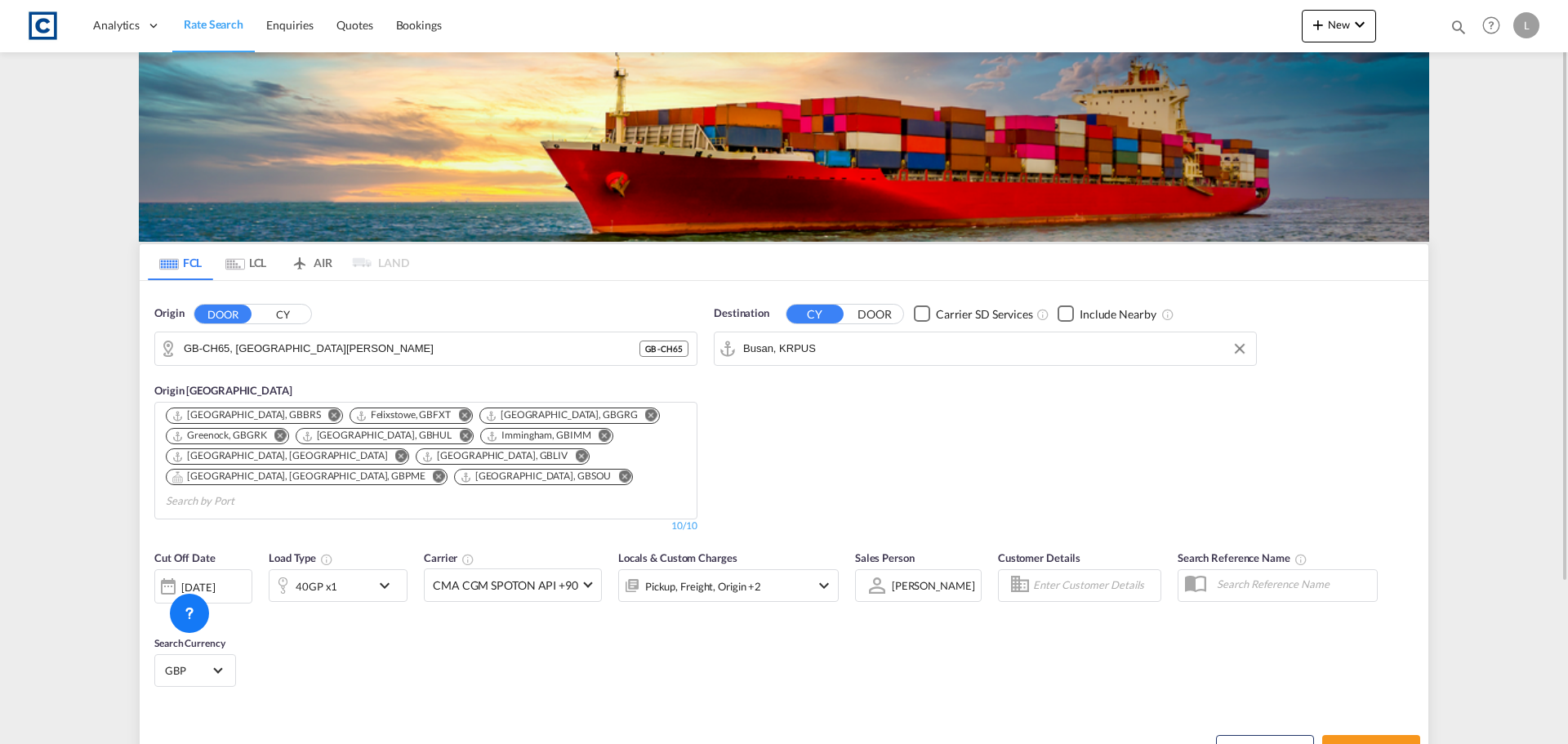
click at [339, 572] on div "40GP x1" at bounding box center [320, 585] width 101 height 33
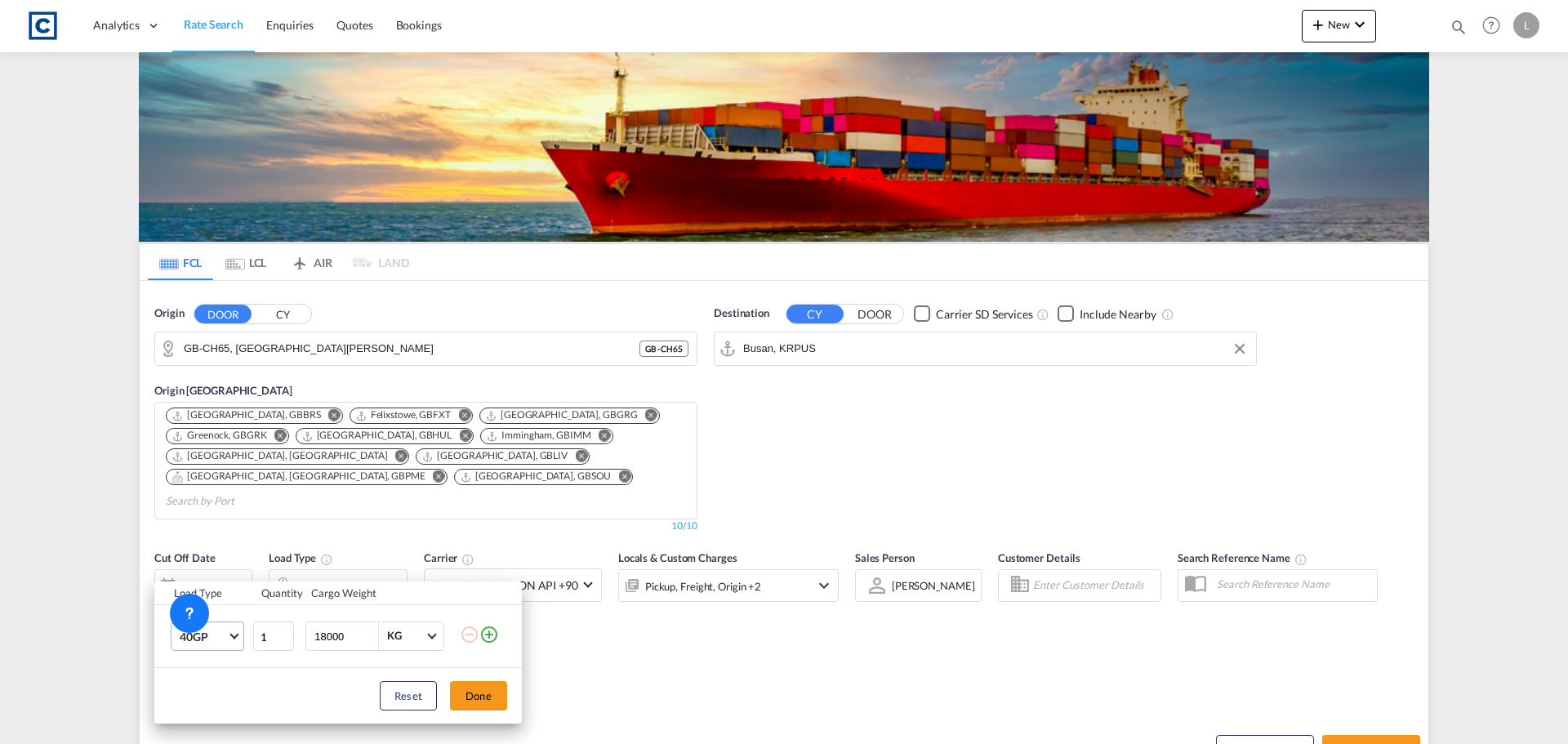
click at [221, 632] on span "40GP" at bounding box center [204, 636] width 48 height 16
click at [226, 553] on md-option "20GP" at bounding box center [221, 547] width 111 height 39
click at [476, 692] on button "Done" at bounding box center [478, 696] width 57 height 30
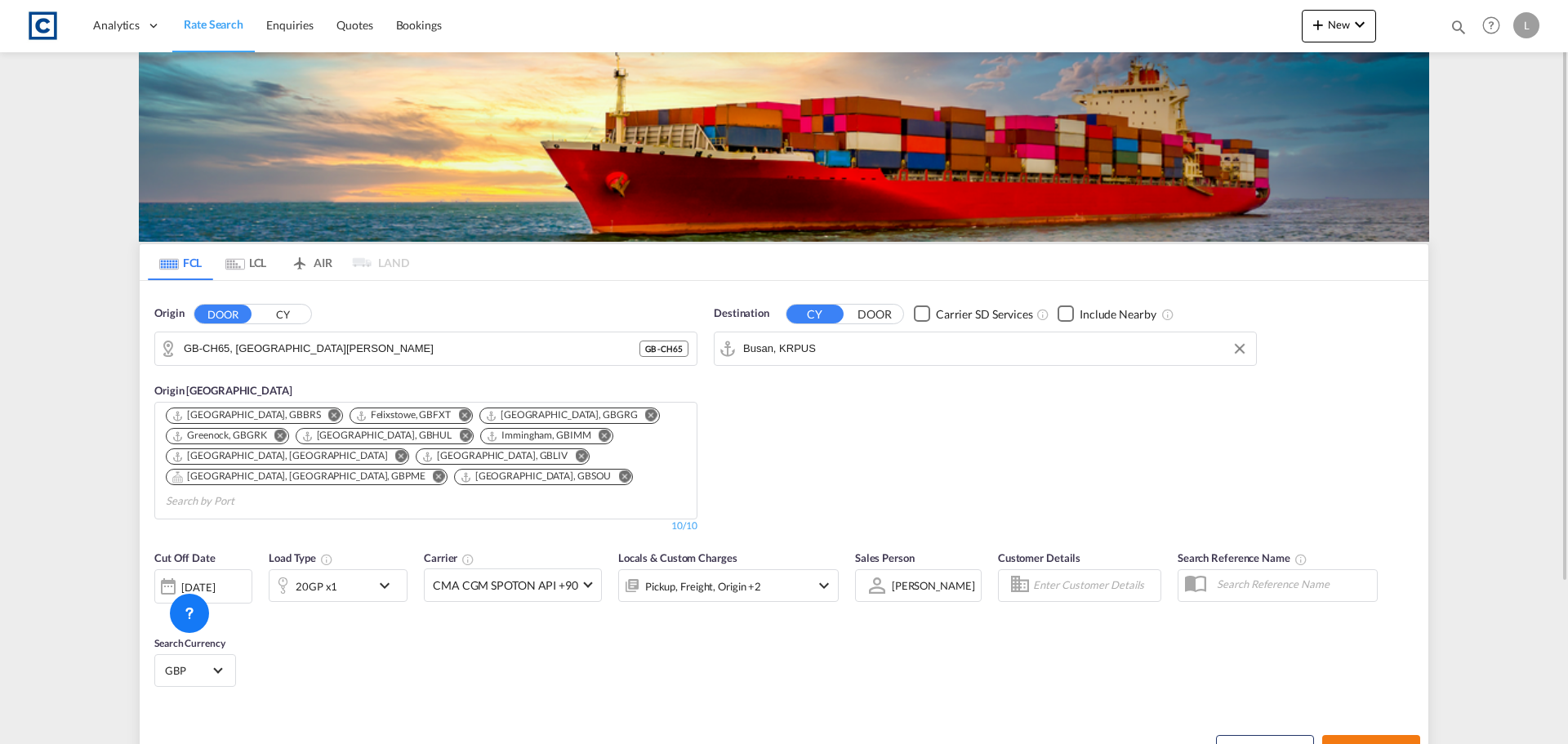
click at [1346, 743] on span "Search Rates" at bounding box center [1371, 749] width 78 height 13
type input "CH65 to KRPUS / [DATE]"
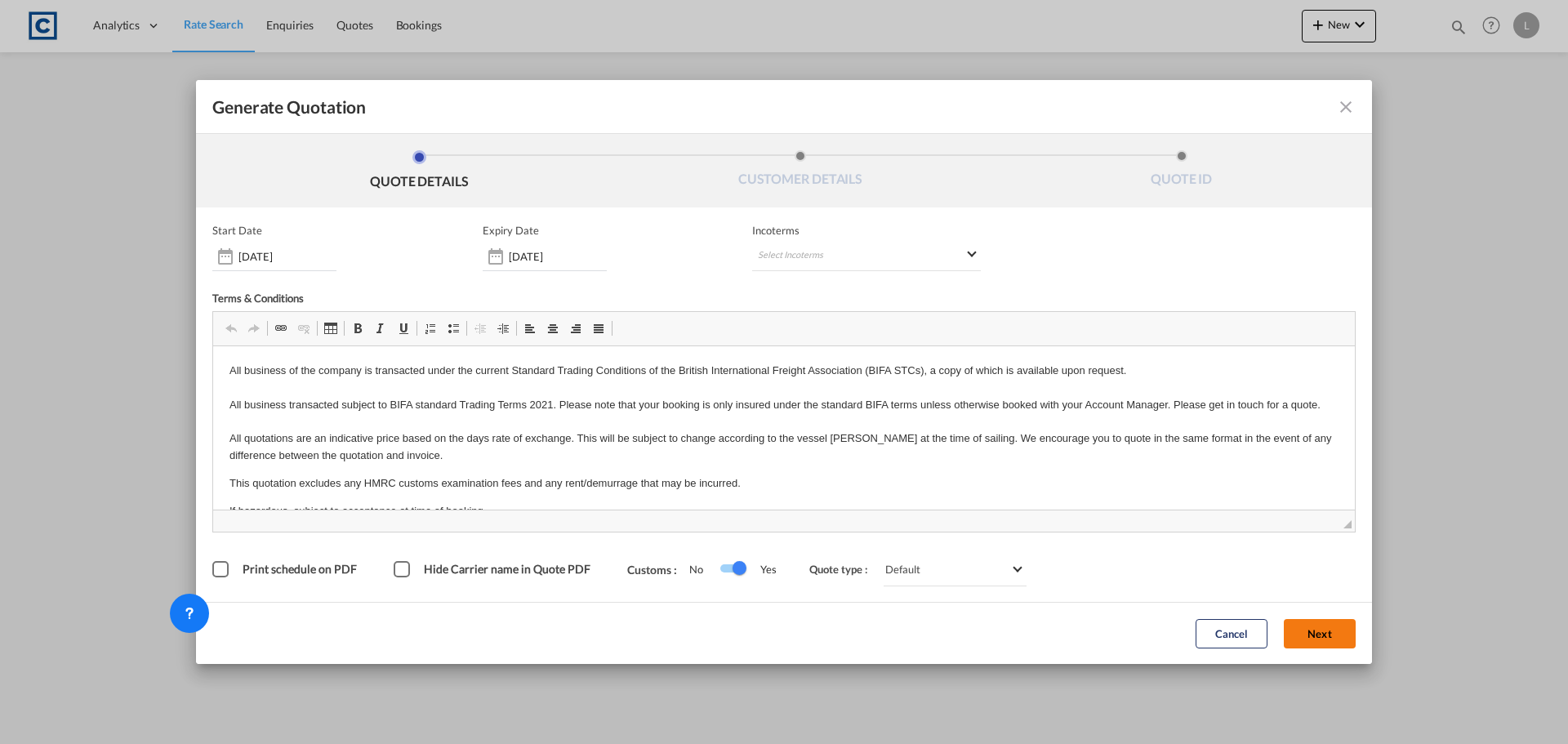
click at [1319, 636] on button "Next" at bounding box center [1319, 634] width 72 height 30
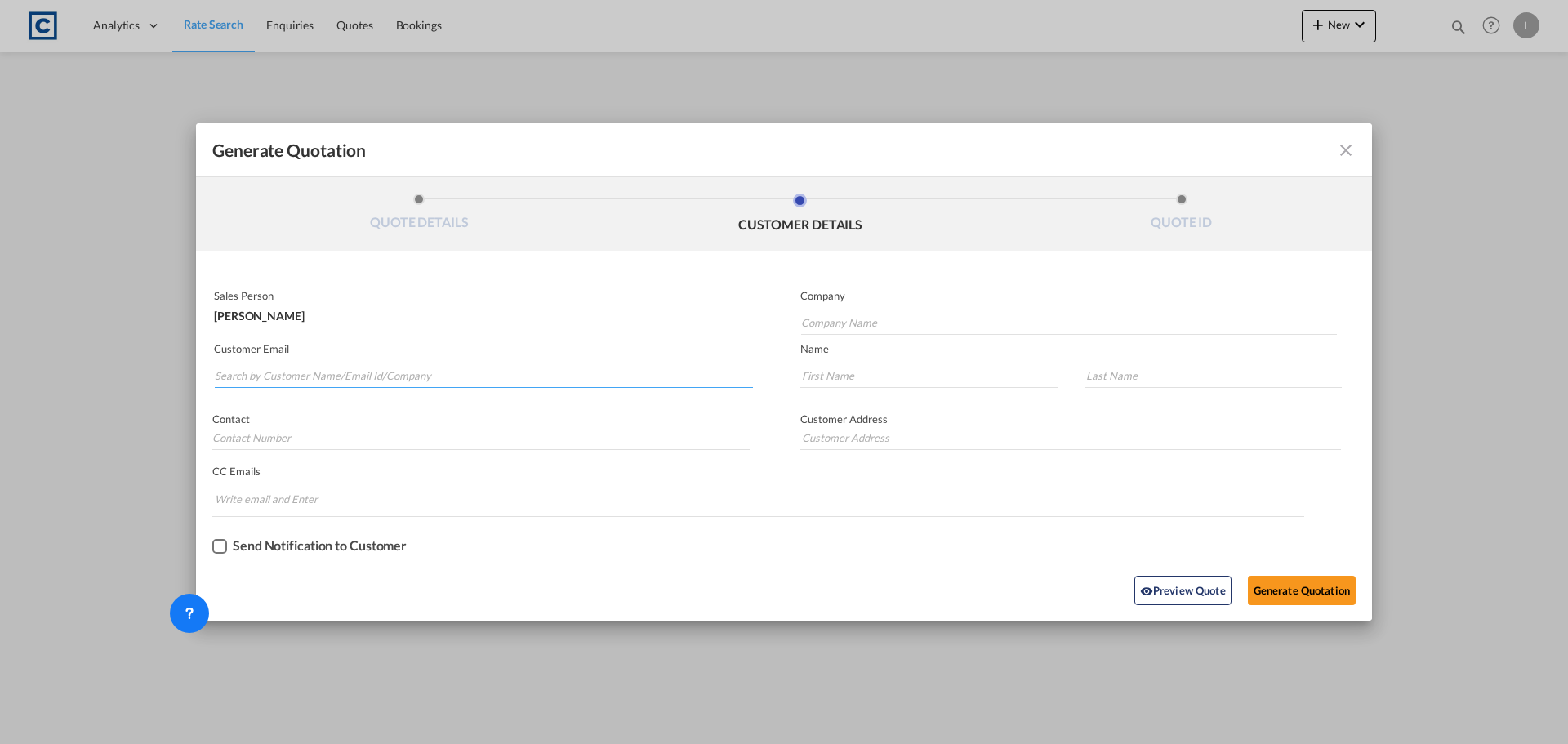
click at [507, 378] on input "Search by Customer Name/Email Id/Company" at bounding box center [484, 375] width 538 height 25
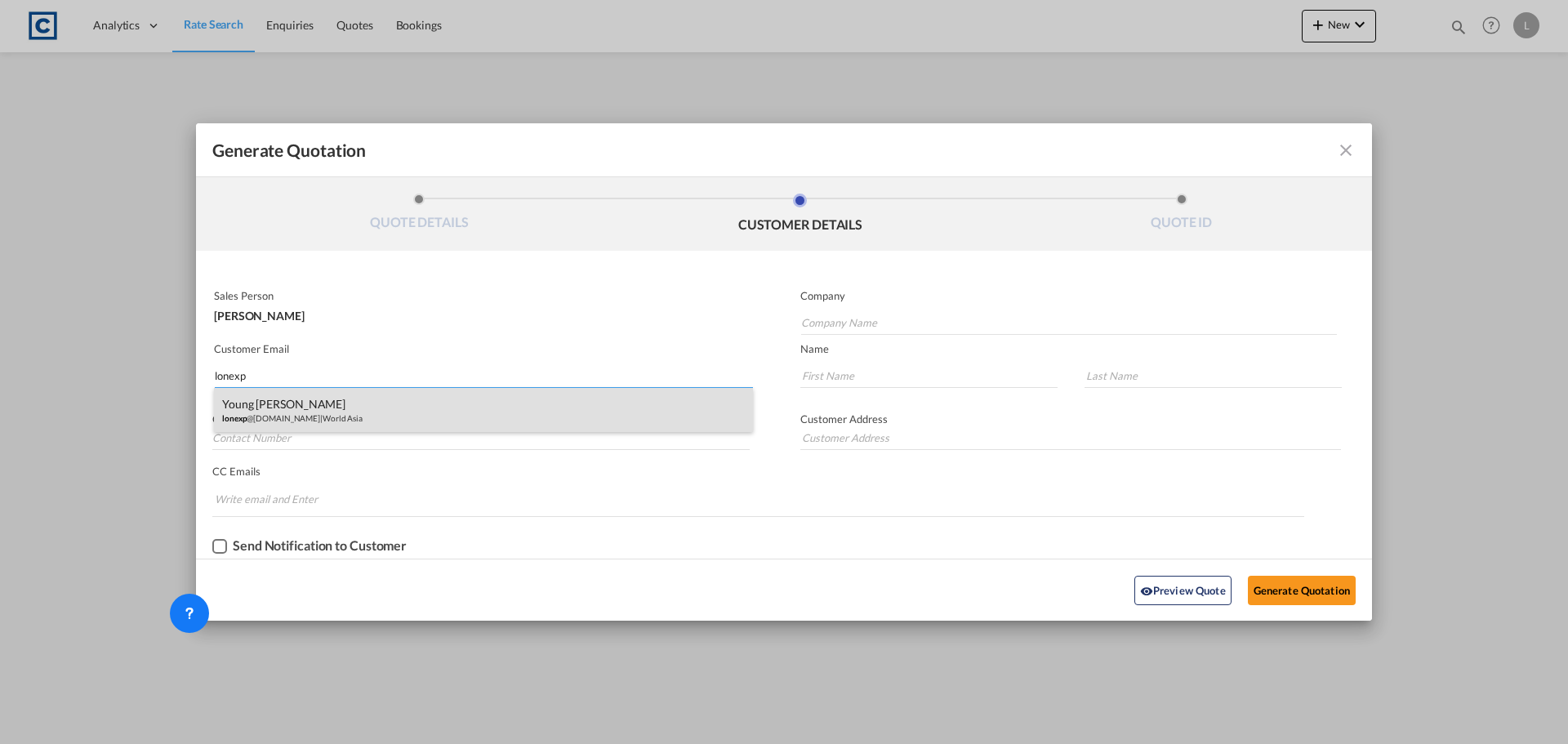
type input "lonexp"
click at [288, 417] on div "Young [PERSON_NAME] lonexp @[DOMAIN_NAME] | World Asia" at bounding box center [483, 410] width 539 height 44
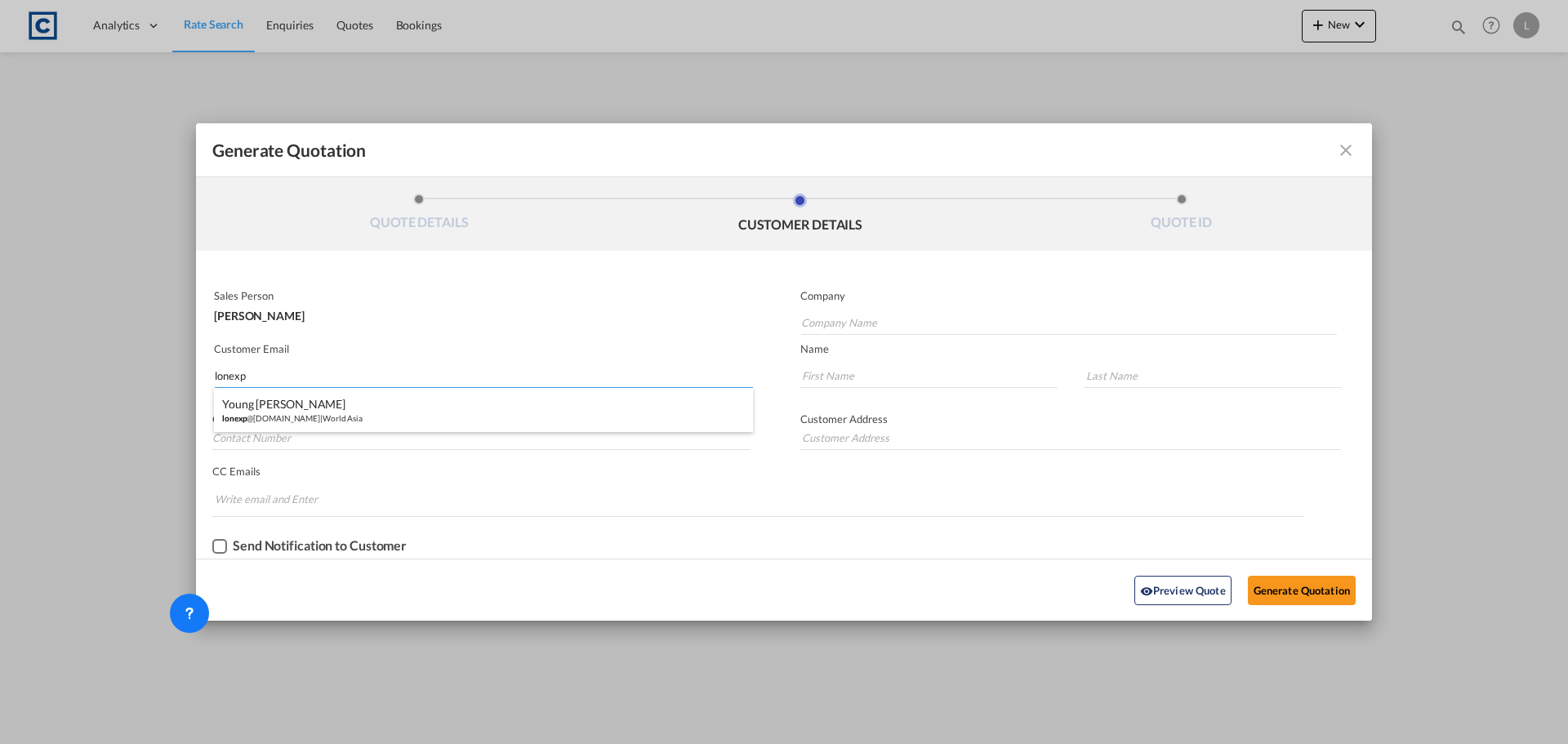
type input "World Asia"
type input "[EMAIL_ADDRESS][DOMAIN_NAME]"
type input "Young"
type input "[PERSON_NAME]"
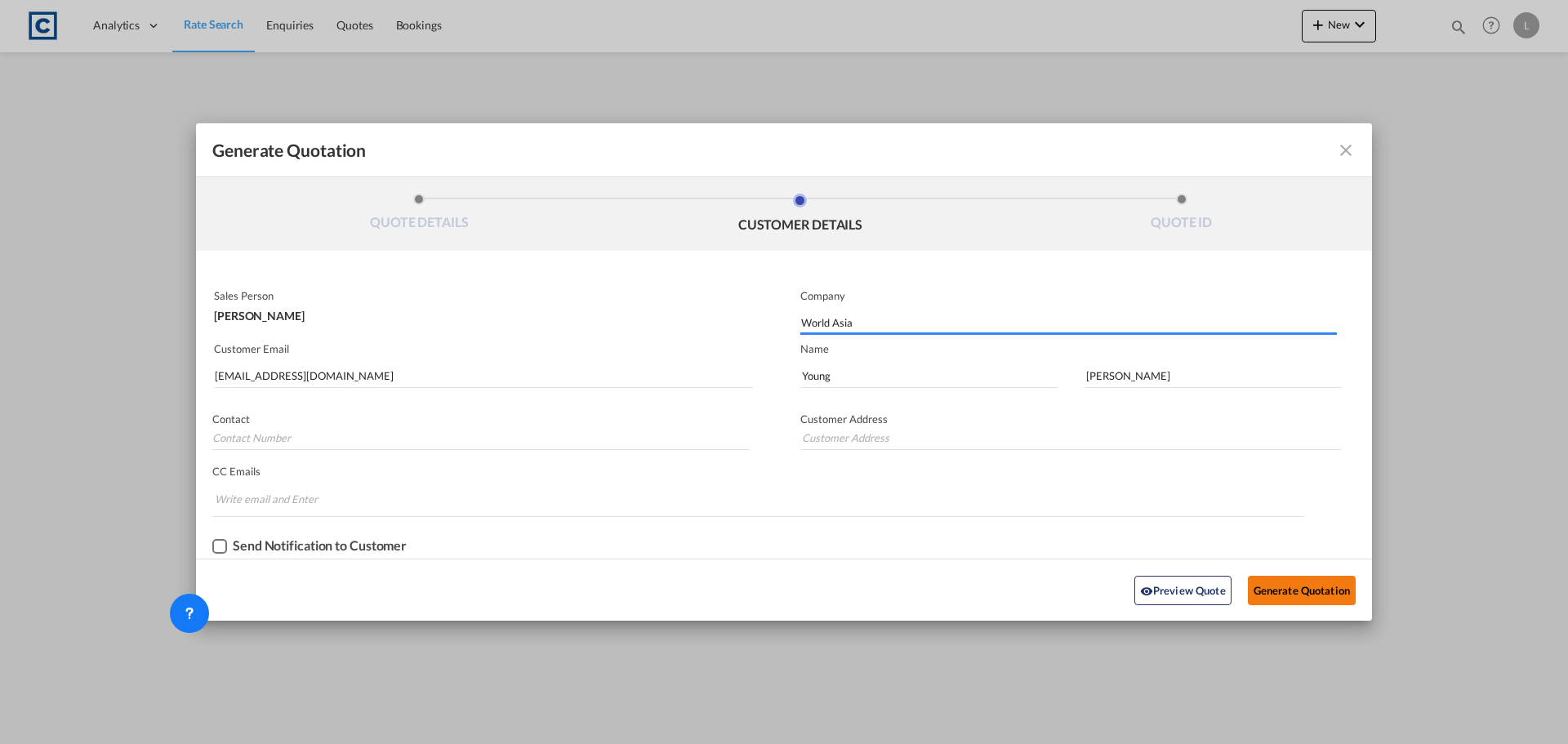
click at [1305, 593] on button "Generate Quotation" at bounding box center [1302, 590] width 108 height 30
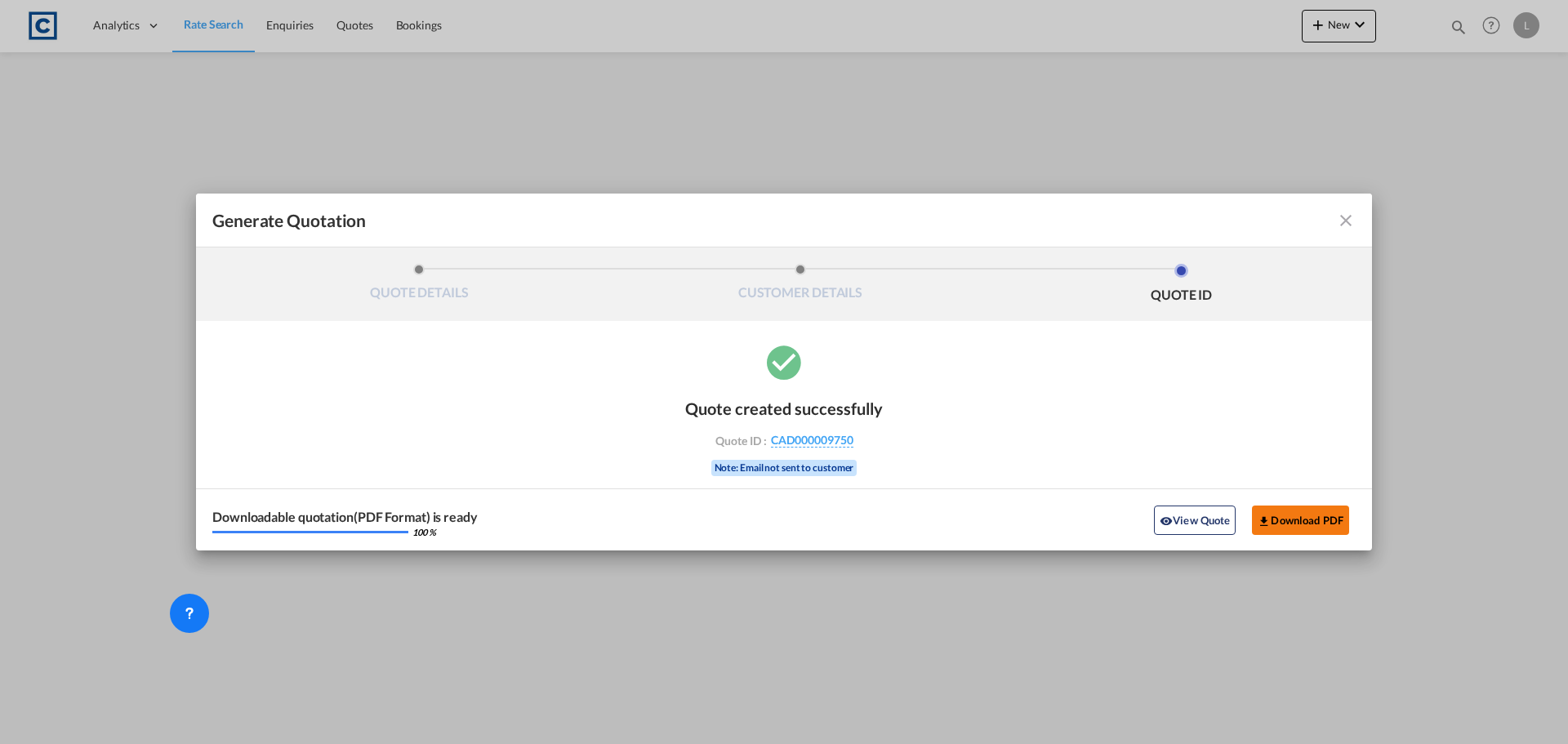
click at [1301, 515] on button "Download PDF" at bounding box center [1301, 520] width 98 height 30
click at [1353, 221] on md-icon "icon-close fg-AAA8AD cursor m-0" at bounding box center [1346, 220] width 20 height 20
